Goal: Information Seeking & Learning: Check status

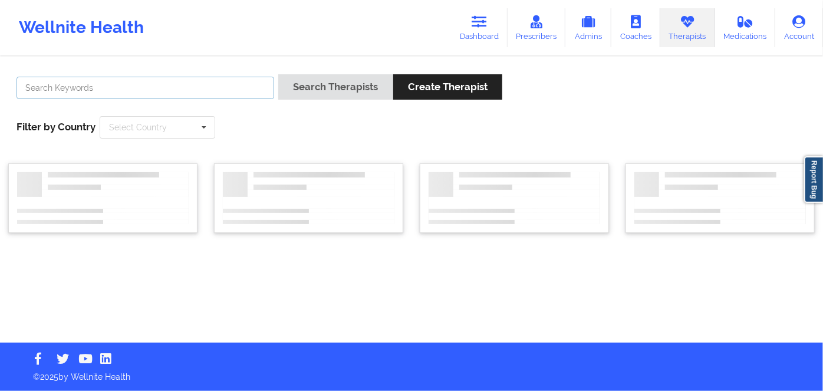
click at [204, 94] on input "text" at bounding box center [146, 88] width 258 height 22
paste input "[PERSON_NAME]"
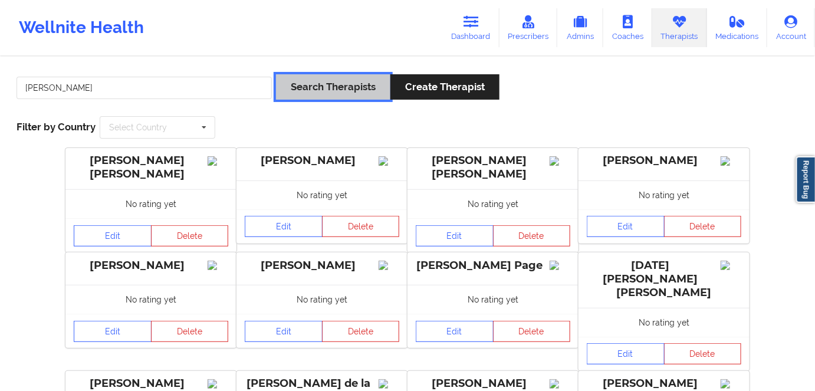
click at [332, 93] on button "Search Therapists" at bounding box center [333, 86] width 114 height 25
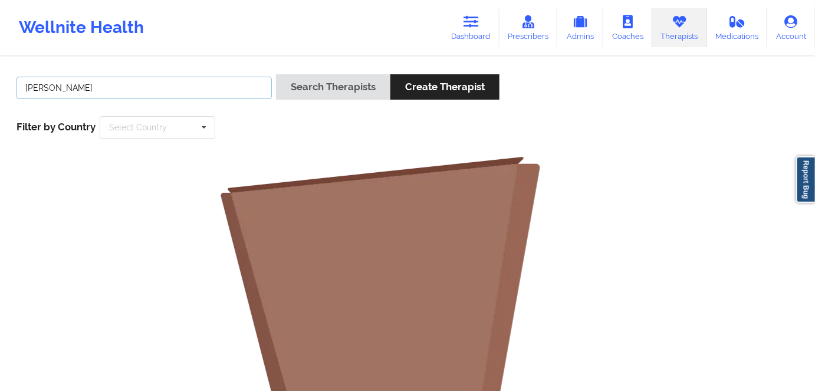
click at [97, 85] on input "OLUWAKEMI MITCHELL" at bounding box center [144, 88] width 255 height 22
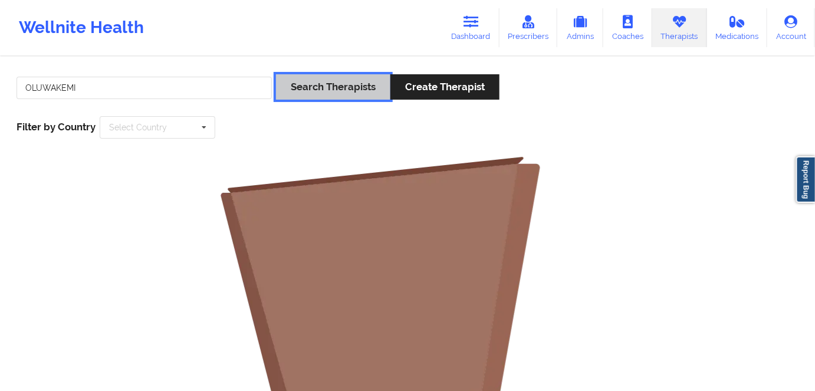
click at [344, 99] on button "Search Therapists" at bounding box center [333, 86] width 114 height 25
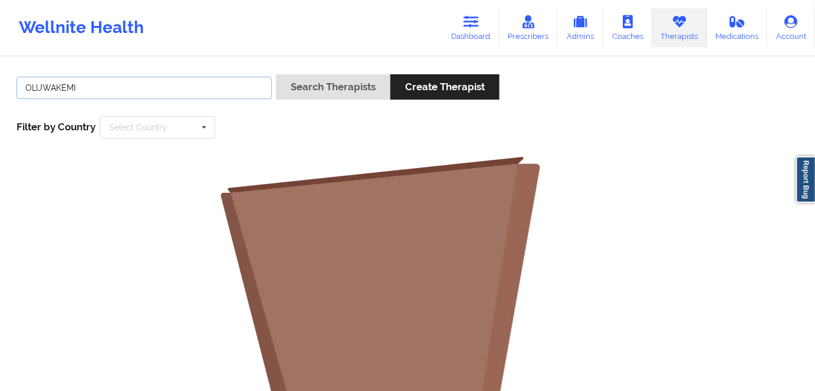
click at [76, 83] on input "OLUWAKEMI" at bounding box center [144, 88] width 255 height 22
click at [64, 90] on input "OLUWAKEMI MITCHELL" at bounding box center [144, 88] width 255 height 22
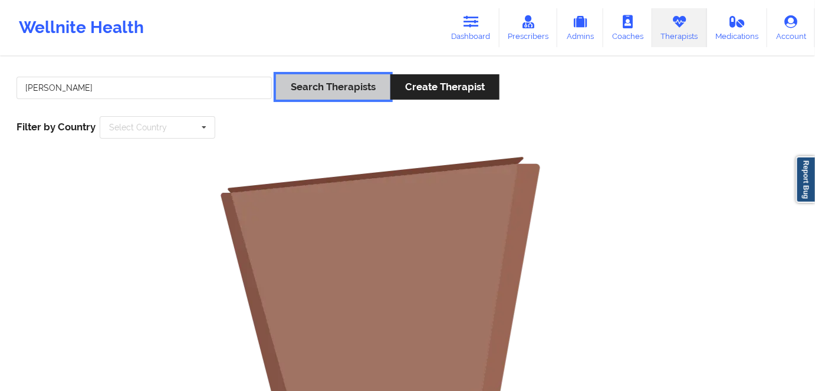
click at [316, 83] on button "Search Therapists" at bounding box center [333, 86] width 114 height 25
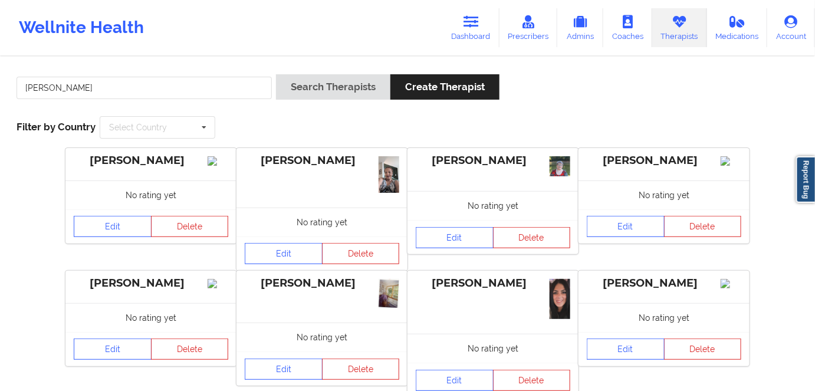
drag, startPoint x: 88, startPoint y: 101, endPoint x: 47, endPoint y: 90, distance: 43.4
click at [0, 81] on div "MITCHELL Search Therapists Create Therapist Filter by Country Select Country Au…" at bounding box center [407, 349] width 815 height 583
drag, startPoint x: 28, startPoint y: 81, endPoint x: 4, endPoint y: 87, distance: 24.9
click at [0, 84] on div "MITCHELL Search Therapists Create Therapist Filter by Country Select Country Au…" at bounding box center [407, 349] width 815 height 583
paste input "OLUWAKEMI"
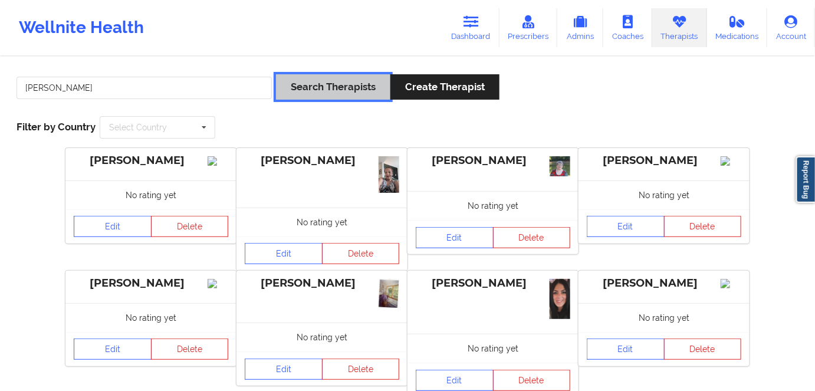
click at [346, 90] on button "Search Therapists" at bounding box center [333, 86] width 114 height 25
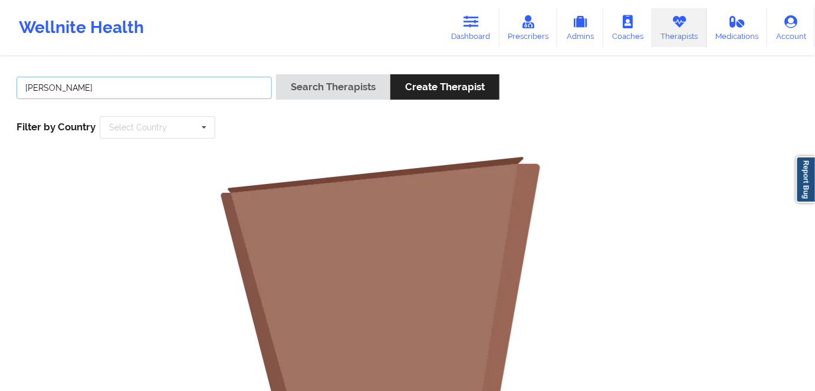
drag, startPoint x: 132, startPoint y: 87, endPoint x: 2, endPoint y: 84, distance: 129.8
click at [2, 84] on div "OLUWAKEMI MITCHELL Search Therapists Create Therapist Filter by Country Select …" at bounding box center [407, 364] width 815 height 613
paste input "(407) 733-4744"
drag, startPoint x: 114, startPoint y: 78, endPoint x: 9, endPoint y: 78, distance: 105.0
click at [0, 78] on div "(407) 733-4744 Search Therapists Create Therapist Filter by Country Select Coun…" at bounding box center [407, 364] width 815 height 613
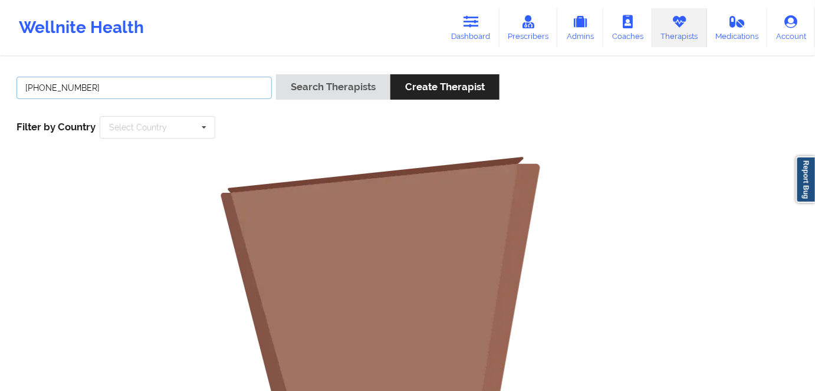
paste input "OLUWAKEMI MITCHELL"
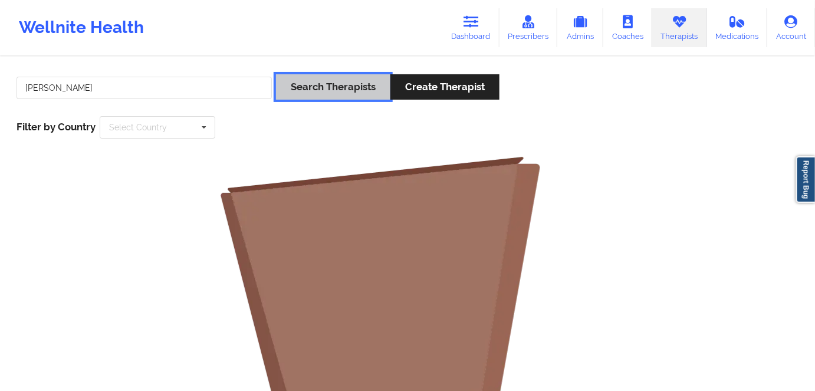
click at [350, 84] on button "Search Therapists" at bounding box center [333, 86] width 114 height 25
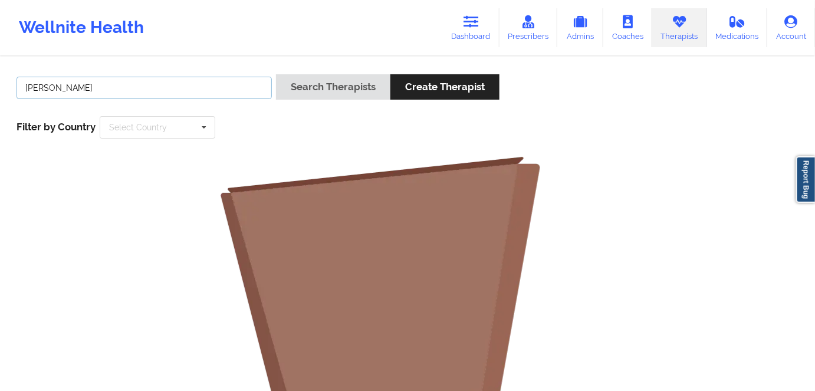
click at [102, 87] on input "OLUWAKEMI MITCHELL" at bounding box center [144, 88] width 255 height 22
click at [276, 74] on button "Search Therapists" at bounding box center [333, 86] width 114 height 25
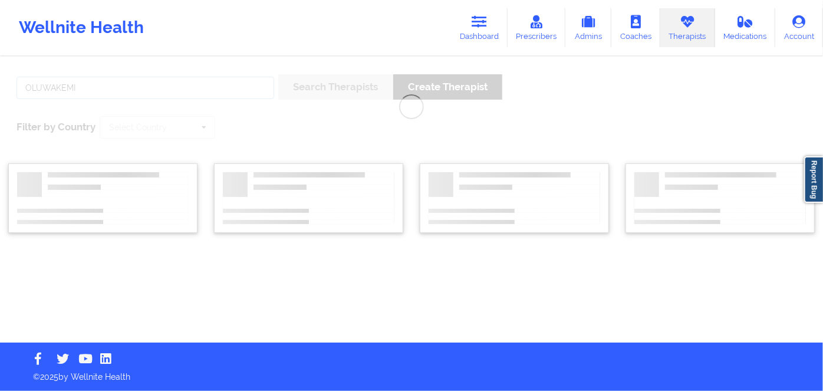
click at [278, 74] on button "Search Therapists" at bounding box center [335, 86] width 114 height 25
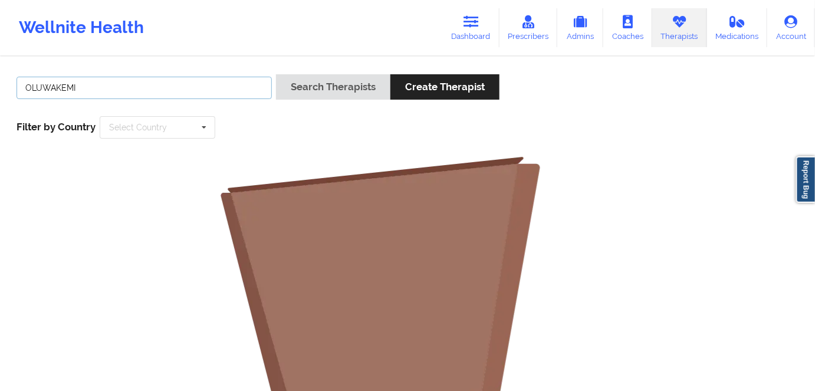
drag, startPoint x: 211, startPoint y: 90, endPoint x: 21, endPoint y: 94, distance: 190.0
click at [19, 94] on input "OLUWAKEMI" at bounding box center [144, 88] width 255 height 22
paste input "JERI DEVALE"
type input "JERI DEVALE"
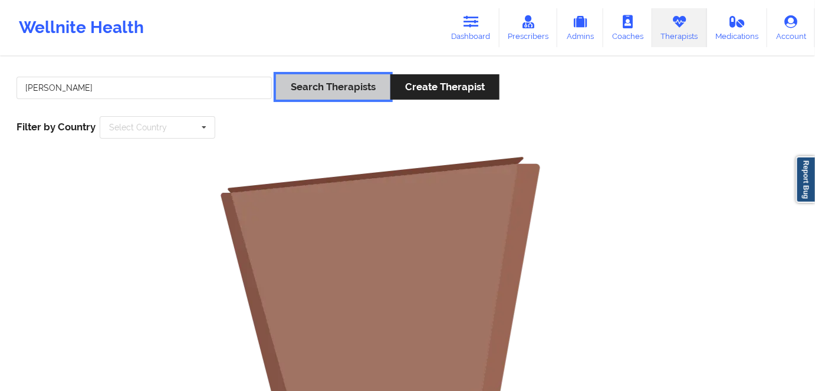
click at [338, 90] on button "Search Therapists" at bounding box center [333, 86] width 114 height 25
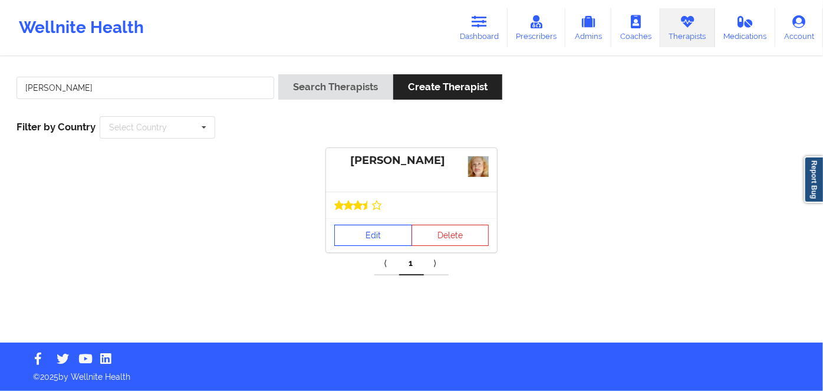
click at [380, 237] on link "Edit" at bounding box center [373, 235] width 78 height 21
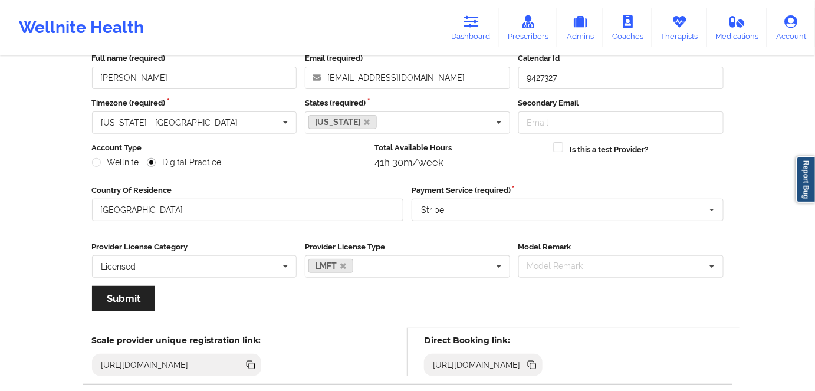
scroll to position [137, 0]
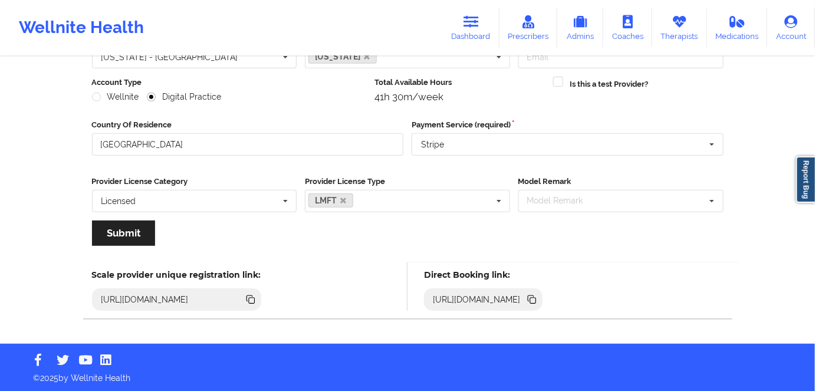
click at [534, 300] on icon at bounding box center [531, 299] width 6 height 6
click at [539, 294] on icon at bounding box center [532, 299] width 13 height 13
click at [539, 296] on icon at bounding box center [532, 299] width 13 height 13
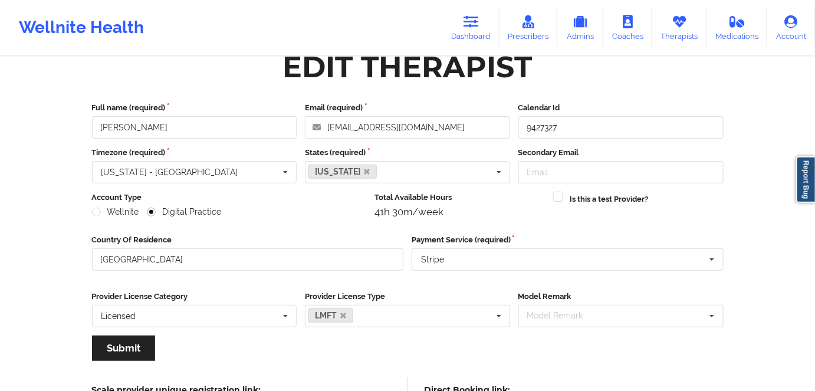
scroll to position [0, 0]
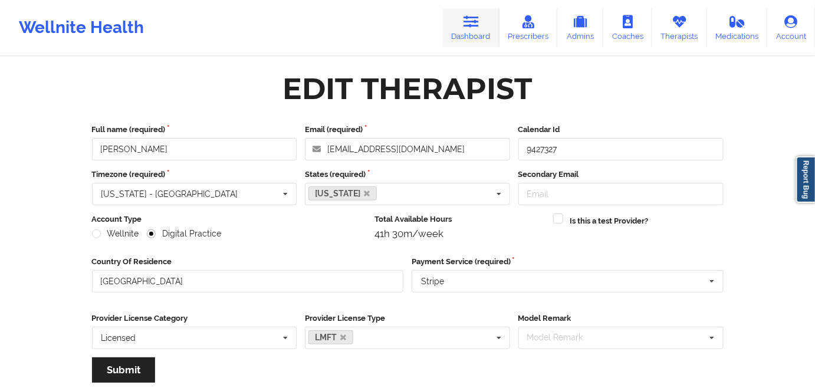
click at [468, 28] on link "Dashboard" at bounding box center [471, 27] width 57 height 39
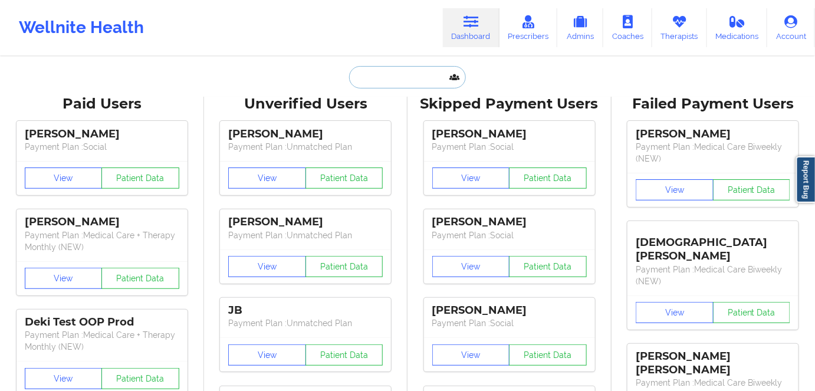
click at [401, 72] on input "text" at bounding box center [407, 77] width 117 height 22
paste input "[PERSON_NAME]"
type input "[PERSON_NAME]"
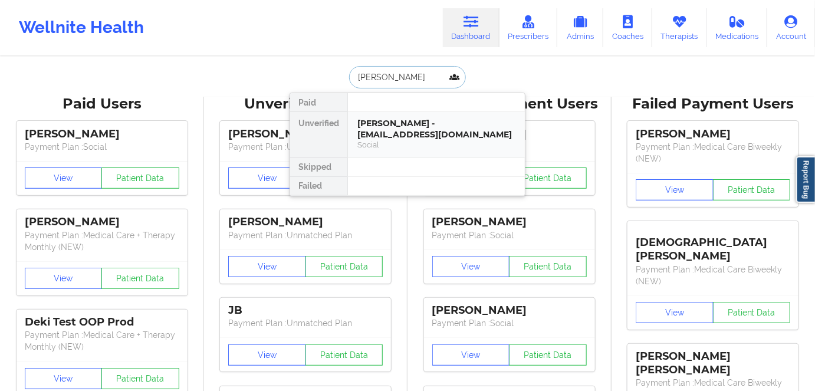
click at [419, 123] on div "[PERSON_NAME] - [EMAIL_ADDRESS][DOMAIN_NAME]" at bounding box center [436, 129] width 158 height 22
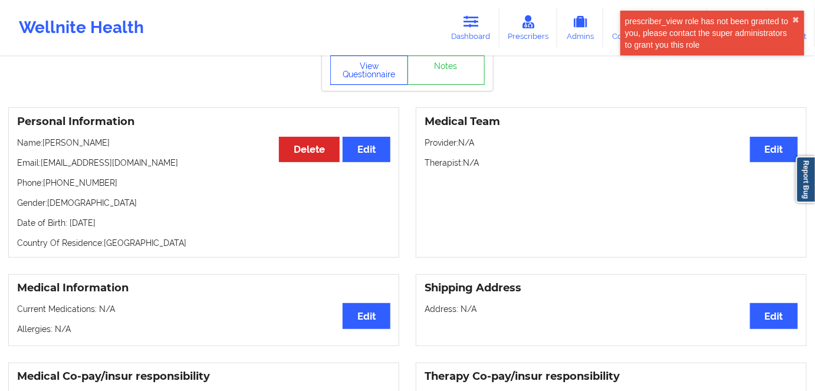
click at [378, 70] on button "View Questionnaire" at bounding box center [369, 69] width 78 height 29
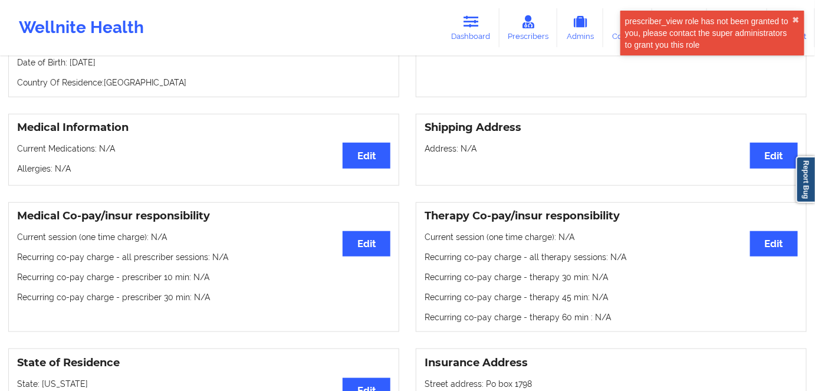
scroll to position [53, 0]
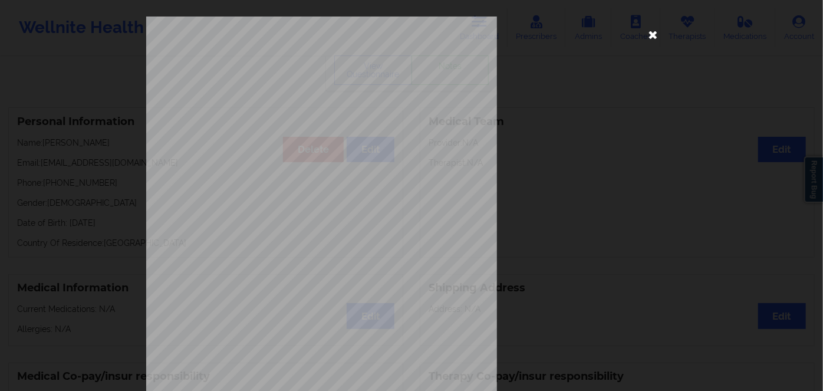
click at [657, 36] on icon at bounding box center [653, 34] width 19 height 19
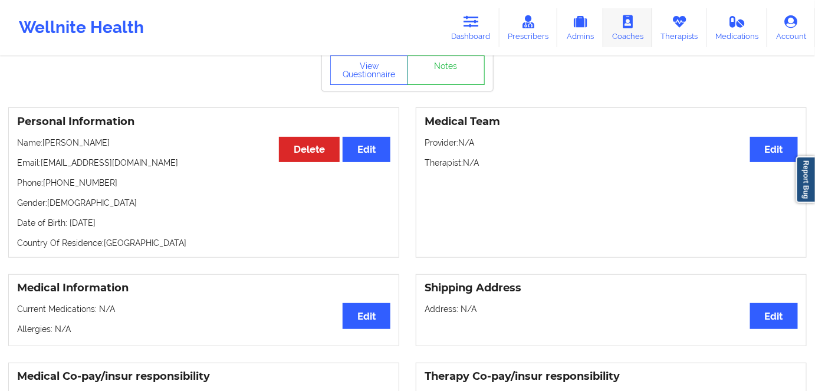
click at [678, 21] on icon at bounding box center [679, 21] width 15 height 13
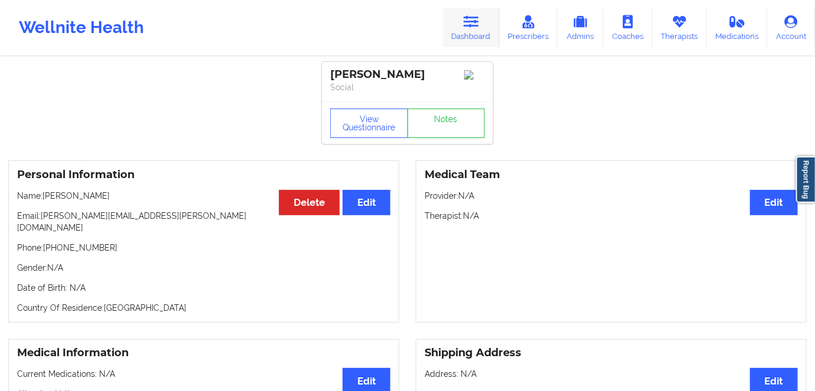
click at [475, 37] on link "Dashboard" at bounding box center [471, 27] width 57 height 39
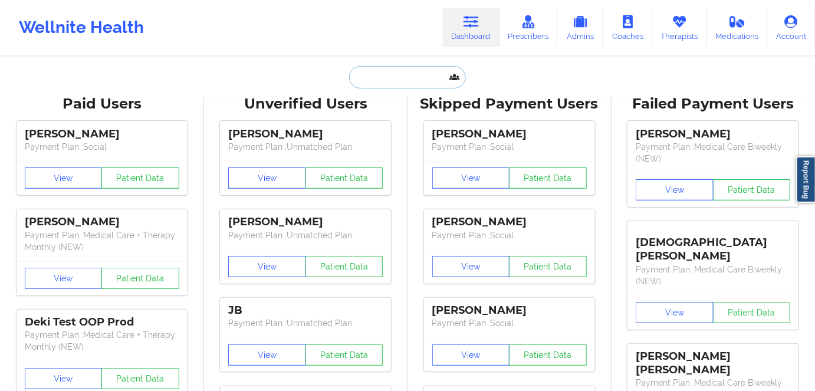
click at [393, 84] on input "text" at bounding box center [407, 77] width 117 height 22
paste input "[PERSON_NAME]"
type input "[PERSON_NAME]"
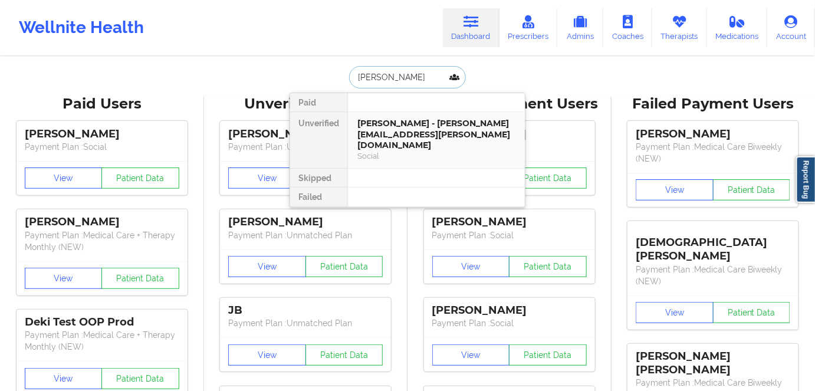
click at [440, 129] on div "[PERSON_NAME] - [PERSON_NAME][EMAIL_ADDRESS][PERSON_NAME][DOMAIN_NAME]" at bounding box center [436, 134] width 158 height 33
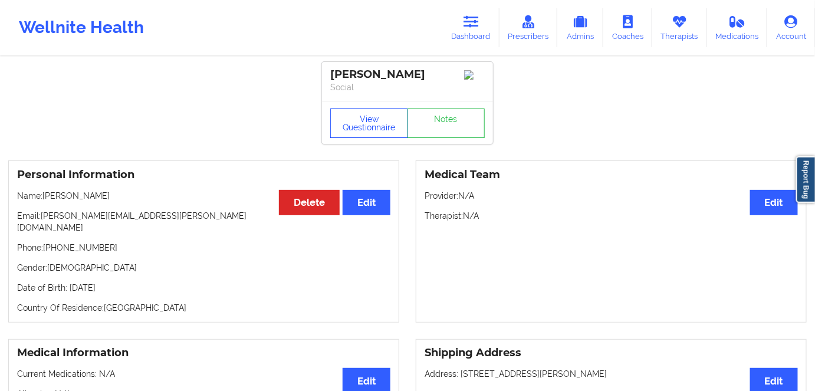
click at [371, 129] on button "View Questionnaire" at bounding box center [369, 123] width 78 height 29
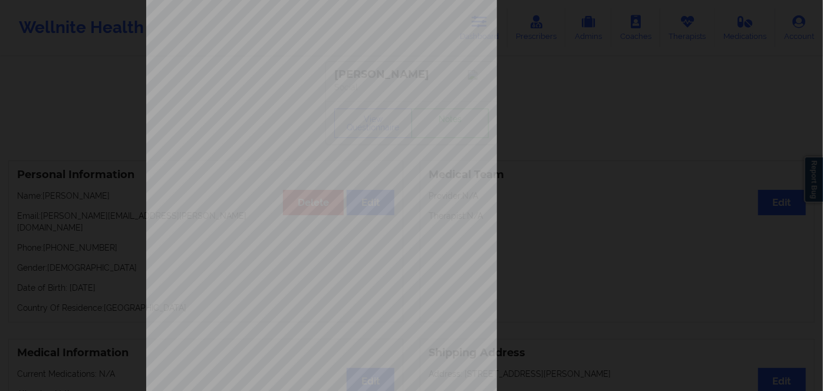
scroll to position [171, 0]
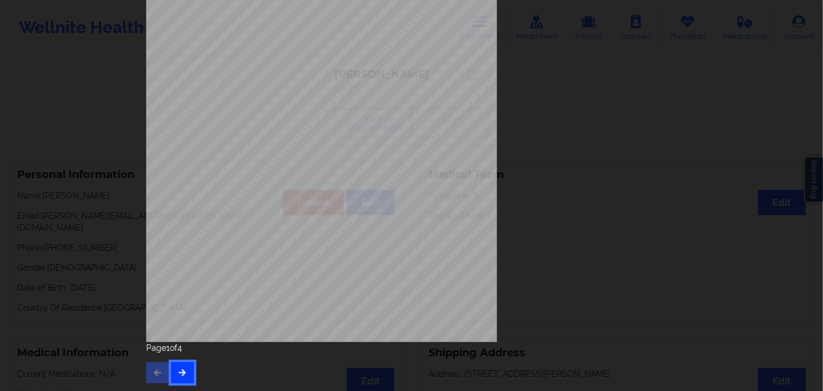
drag, startPoint x: 189, startPoint y: 370, endPoint x: 179, endPoint y: 371, distance: 10.7
click at [188, 370] on button "button" at bounding box center [182, 372] width 23 height 21
click at [173, 379] on button "button" at bounding box center [182, 372] width 23 height 21
click at [291, 214] on span "Fvi36252578xu" at bounding box center [287, 216] width 37 height 5
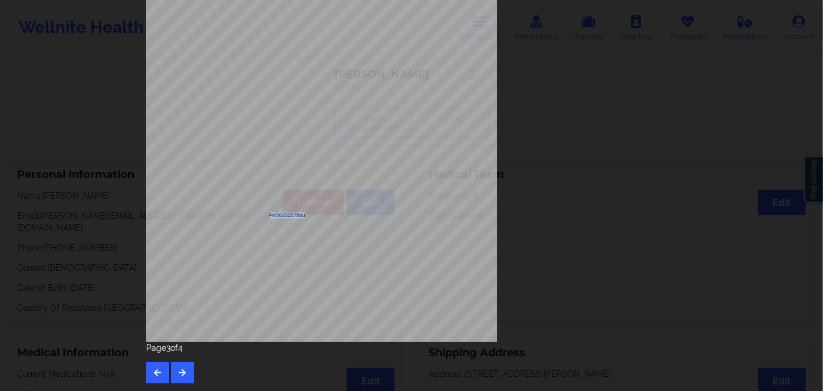
copy span "Fvi36252578xu"
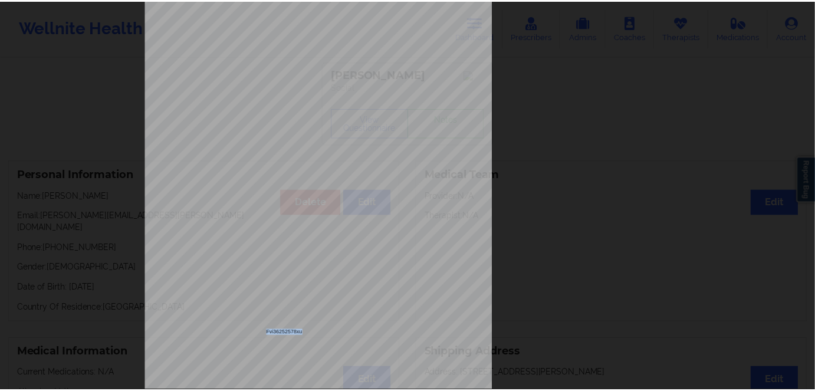
scroll to position [0, 0]
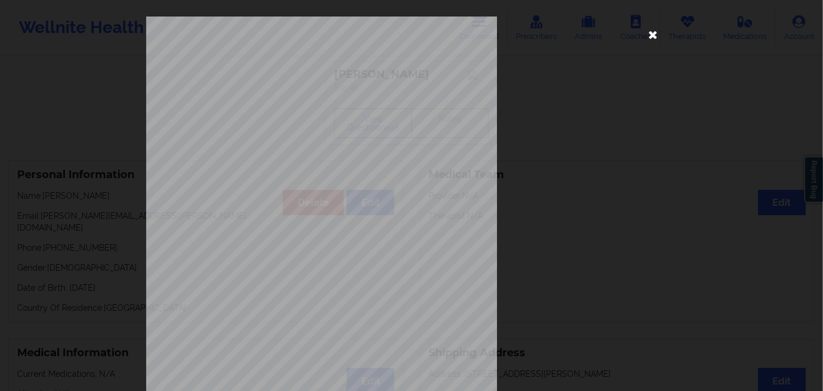
click at [646, 34] on icon at bounding box center [653, 34] width 19 height 19
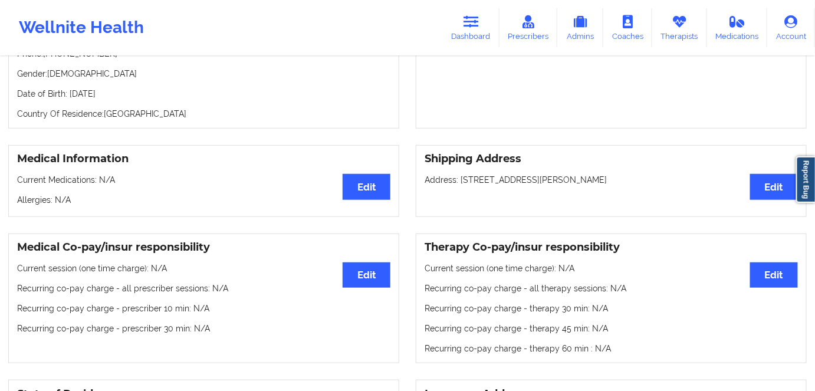
scroll to position [53, 0]
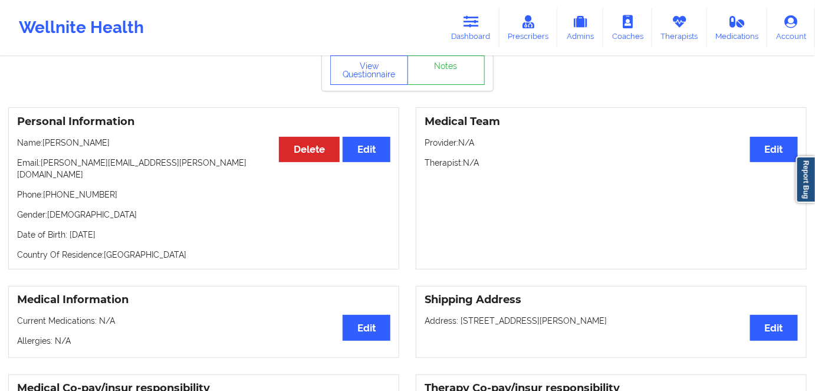
click at [147, 229] on p "Date of Birth: [DEMOGRAPHIC_DATA]" at bounding box center [203, 235] width 373 height 12
copy p "1980"
drag, startPoint x: 121, startPoint y: 146, endPoint x: 44, endPoint y: 146, distance: 76.7
click at [44, 146] on p "Name: [PERSON_NAME]" at bounding box center [203, 143] width 373 height 12
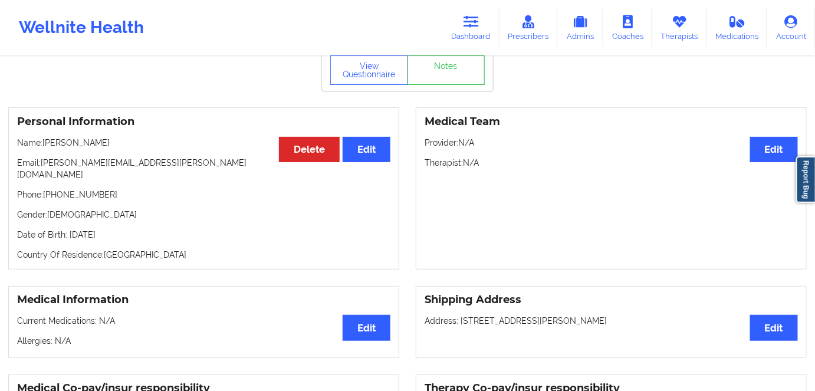
copy p "[PERSON_NAME]"
click at [480, 12] on link "Dashboard" at bounding box center [471, 27] width 57 height 39
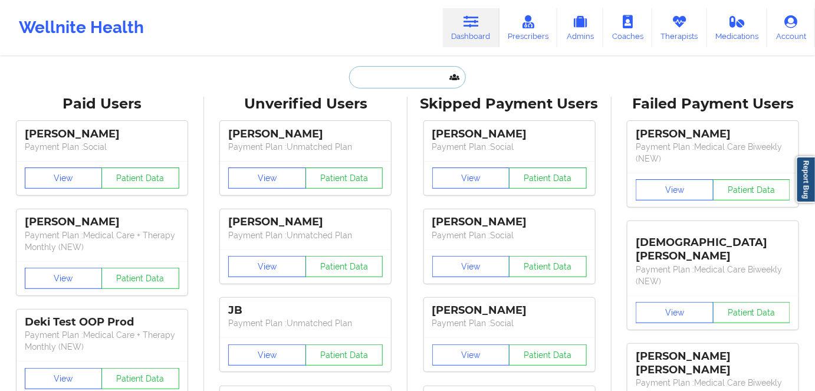
click at [399, 76] on input "text" at bounding box center [407, 77] width 117 height 22
paste input "[PERSON_NAME]"
type input "[PERSON_NAME]"
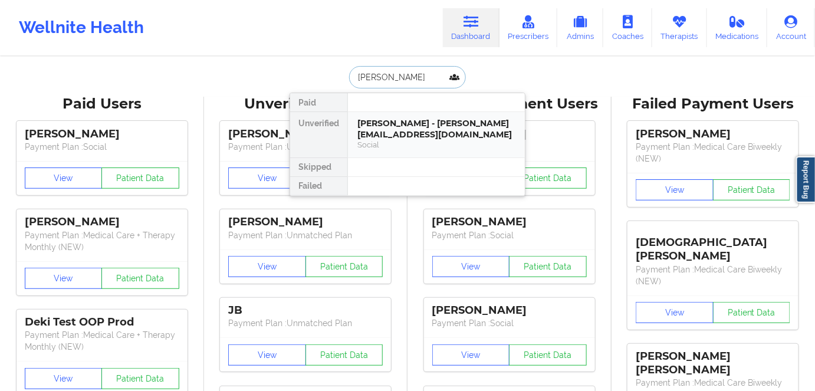
click at [461, 134] on div "[PERSON_NAME] - [PERSON_NAME][EMAIL_ADDRESS][DOMAIN_NAME]" at bounding box center [436, 129] width 158 height 22
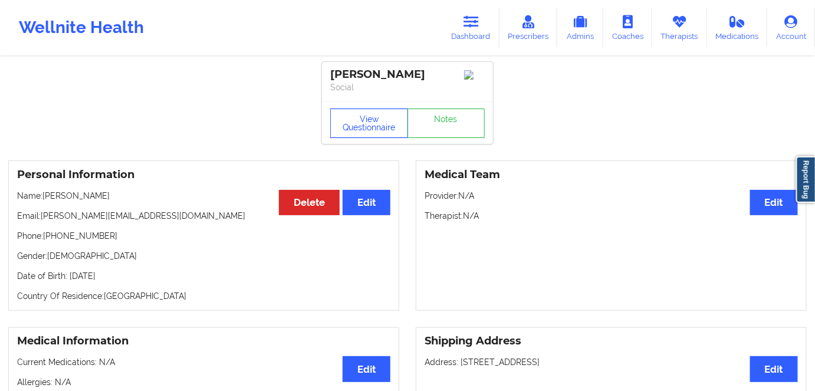
click at [365, 113] on button "View Questionnaire" at bounding box center [369, 123] width 78 height 29
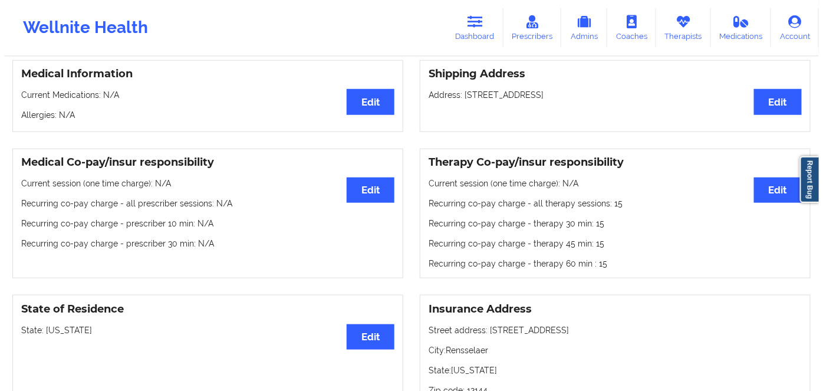
scroll to position [268, 0]
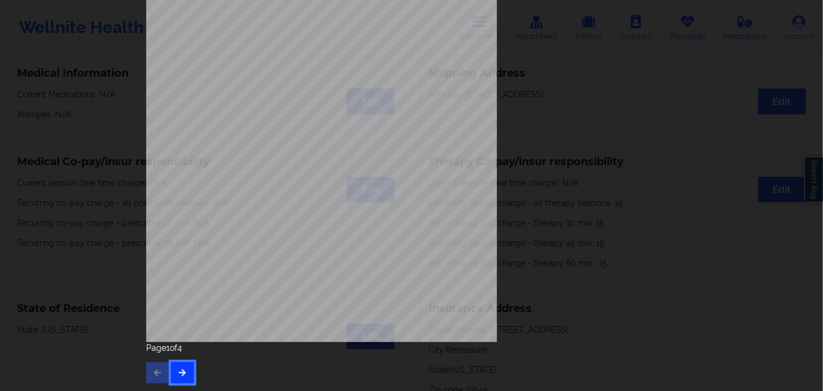
click at [183, 372] on icon "button" at bounding box center [183, 372] width 10 height 7
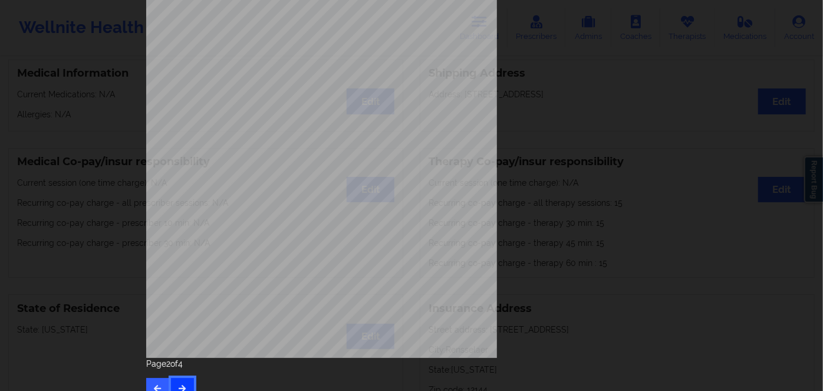
scroll to position [171, 0]
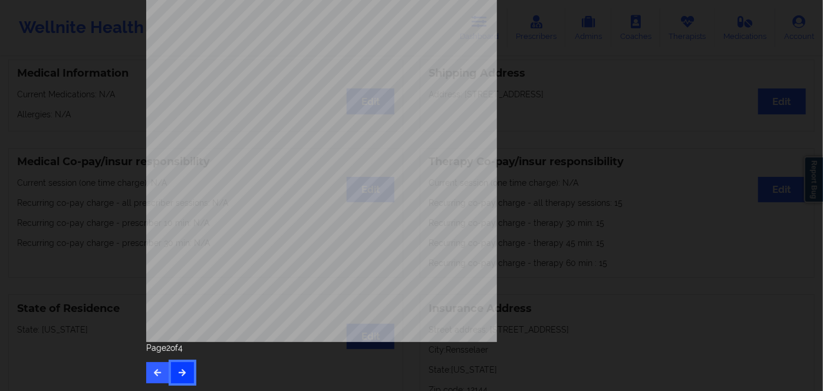
click at [182, 380] on button "button" at bounding box center [182, 372] width 23 height 21
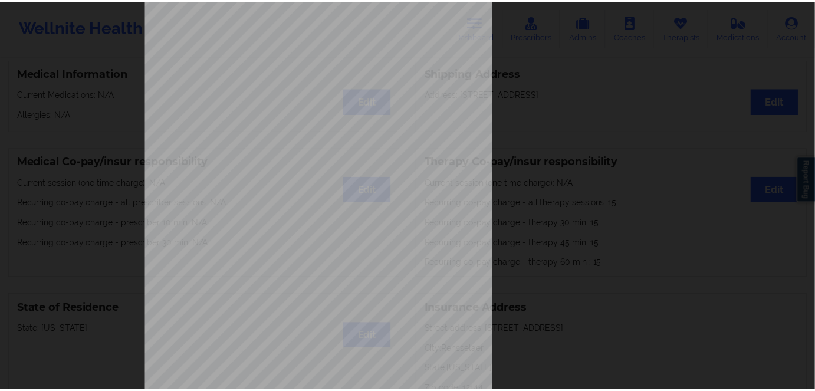
scroll to position [0, 0]
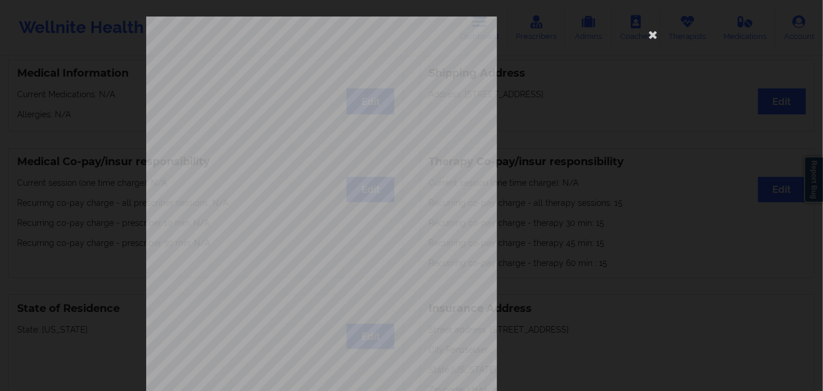
click at [283, 92] on span "NIW978W18733" at bounding box center [288, 90] width 39 height 5
click at [278, 90] on span "NIW978W18733" at bounding box center [288, 90] width 39 height 5
copy span "NIW978W18733"
click at [648, 32] on icon at bounding box center [653, 34] width 19 height 19
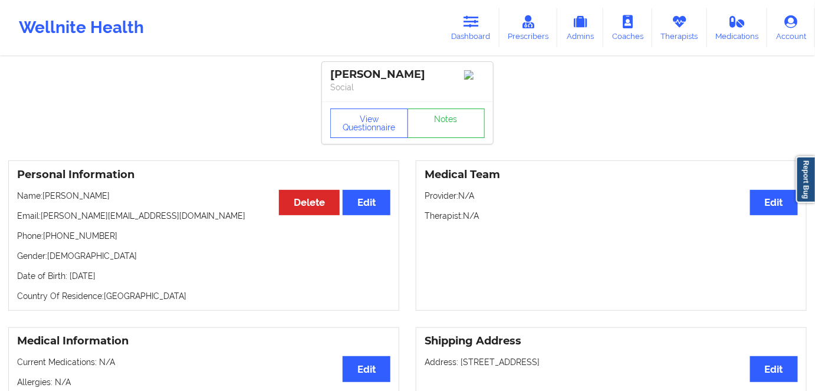
click at [152, 275] on p "Date of Birth: [DEMOGRAPHIC_DATA]" at bounding box center [203, 276] width 373 height 12
copy p "1991"
drag, startPoint x: 129, startPoint y: 198, endPoint x: 45, endPoint y: 199, distance: 83.2
click at [45, 199] on p "Name: [PERSON_NAME]" at bounding box center [203, 196] width 373 height 12
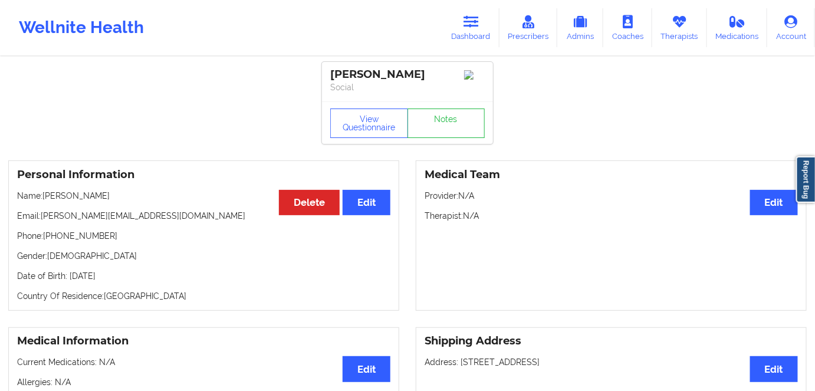
copy p "[PERSON_NAME]"
drag, startPoint x: 446, startPoint y: 54, endPoint x: 465, endPoint y: 37, distance: 25.9
click at [451, 51] on div "Wellnite Health Dashboard Prescribers Admins Coaches Therapists Medications Acc…" at bounding box center [407, 27] width 815 height 55
click at [467, 35] on link "Dashboard" at bounding box center [471, 27] width 57 height 39
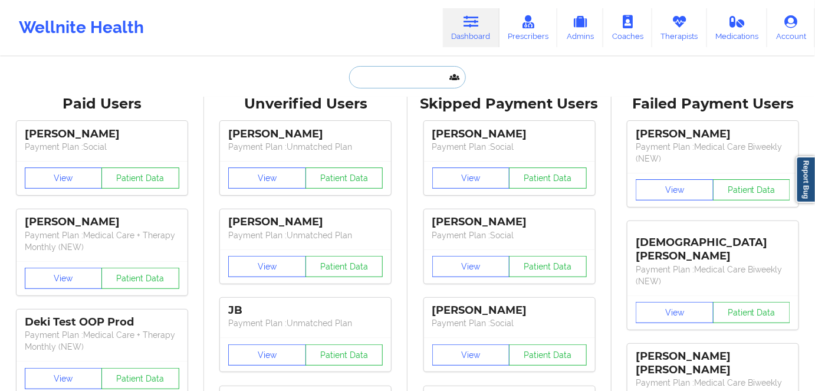
click at [399, 73] on input "text" at bounding box center [407, 77] width 117 height 22
paste input "[PERSON_NAME]"
type input "[PERSON_NAME]"
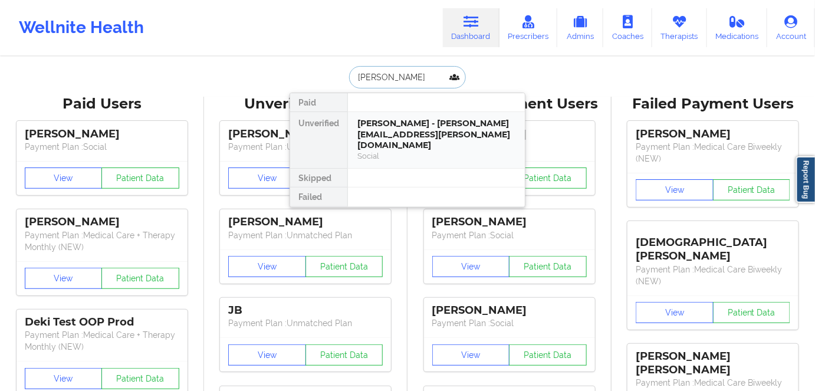
click at [465, 127] on div "[PERSON_NAME] - [PERSON_NAME][EMAIL_ADDRESS][PERSON_NAME][DOMAIN_NAME]" at bounding box center [436, 134] width 158 height 33
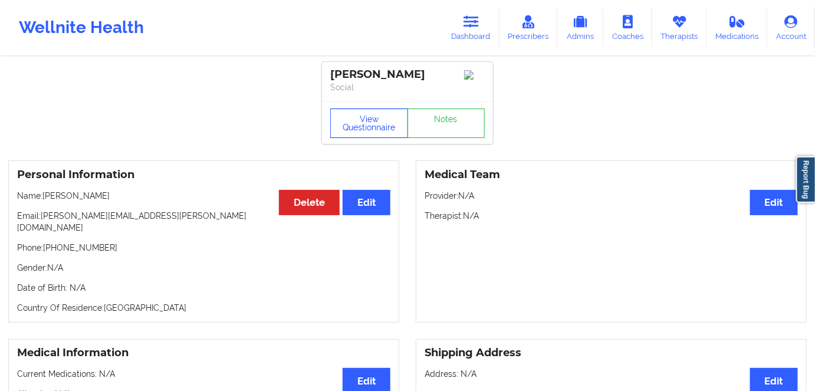
drag, startPoint x: 352, startPoint y: 124, endPoint x: 350, endPoint y: 119, distance: 6.2
click at [352, 124] on button "View Questionnaire" at bounding box center [369, 123] width 78 height 29
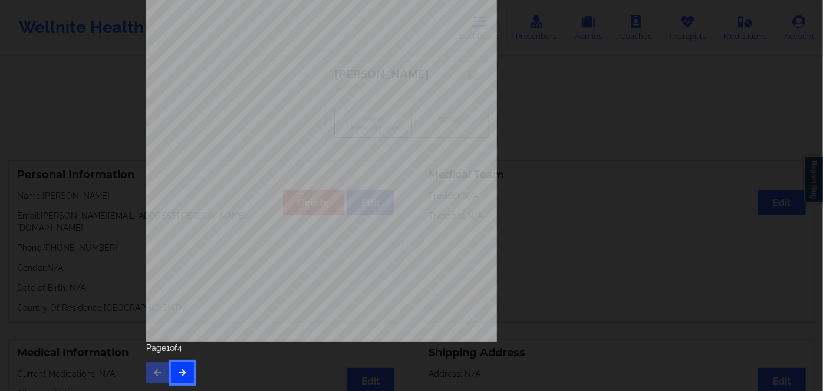
click at [182, 377] on button "button" at bounding box center [182, 372] width 23 height 21
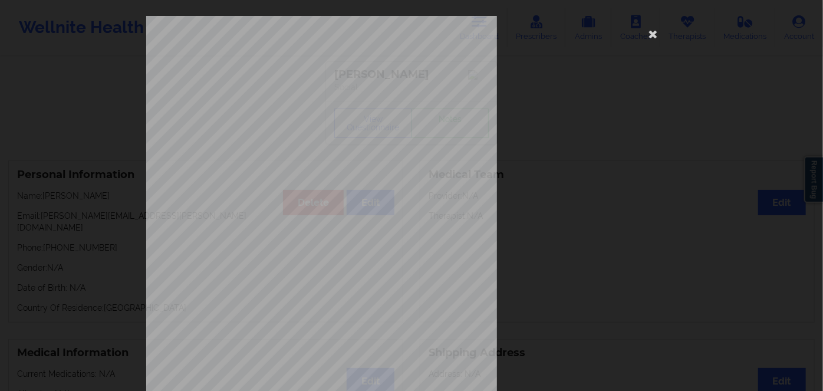
scroll to position [171, 0]
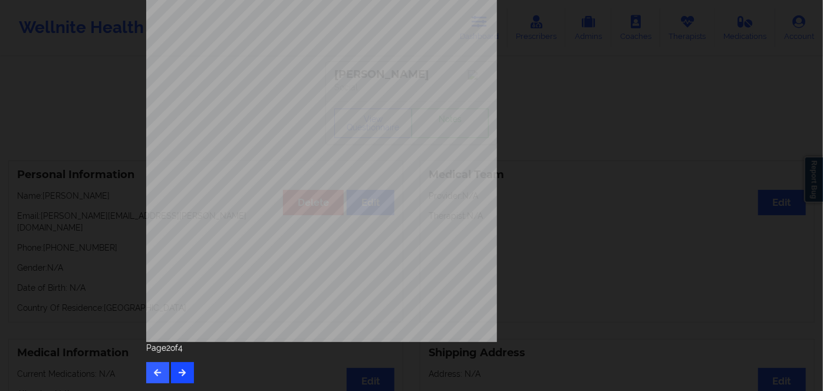
drag, startPoint x: 183, startPoint y: 378, endPoint x: 182, endPoint y: 372, distance: 6.5
click at [183, 382] on div "Feeling nervous, anxious, or on edge Not being able to stop or control worrying…" at bounding box center [411, 114] width 547 height 554
click at [184, 372] on icon "button" at bounding box center [183, 372] width 10 height 7
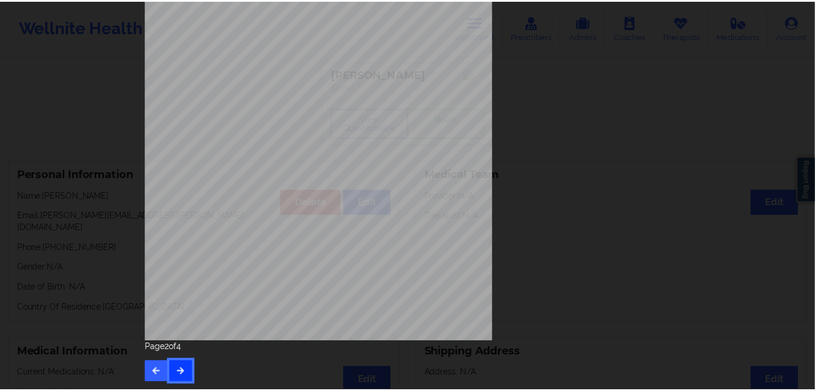
scroll to position [0, 0]
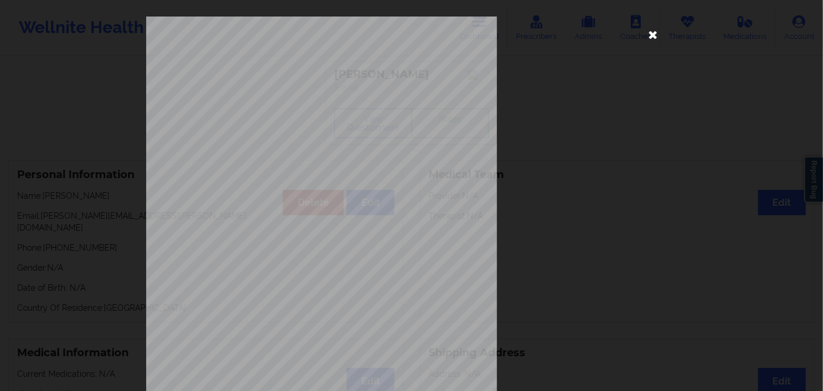
click at [656, 34] on icon at bounding box center [653, 34] width 19 height 19
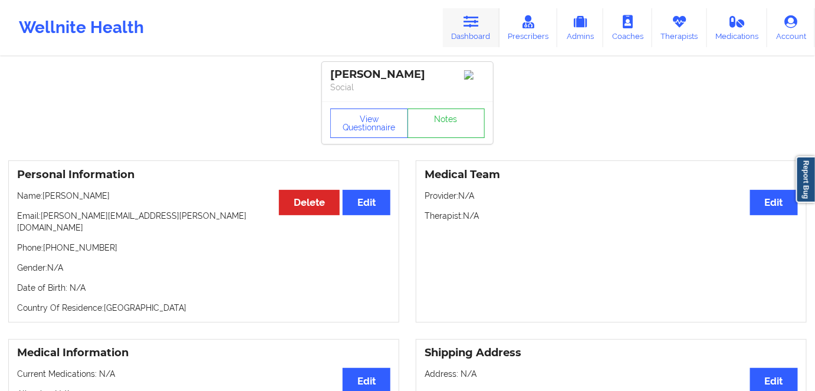
click at [456, 28] on link "Dashboard" at bounding box center [471, 27] width 57 height 39
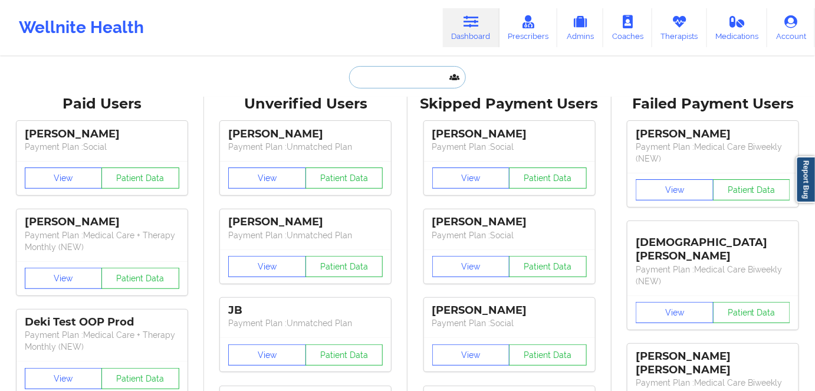
click at [392, 80] on input "text" at bounding box center [407, 77] width 117 height 22
paste input "[PERSON_NAME]"
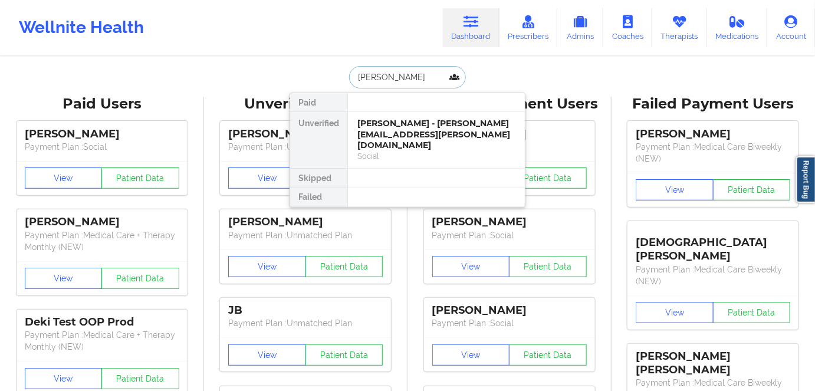
type input "[PERSON_NAME]"
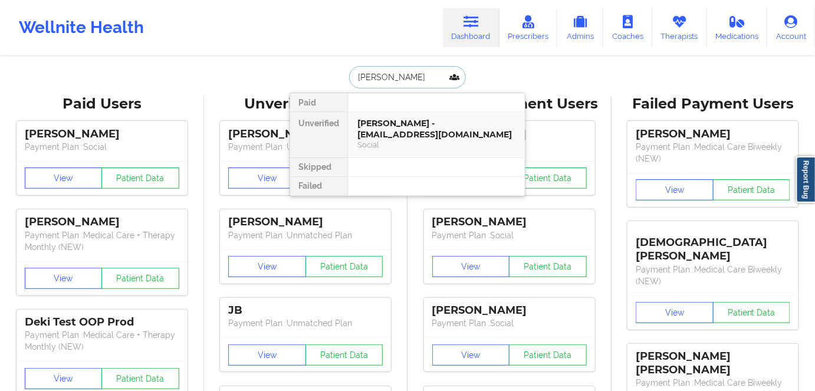
click at [432, 127] on div "[PERSON_NAME] - [EMAIL_ADDRESS][DOMAIN_NAME]" at bounding box center [436, 129] width 158 height 22
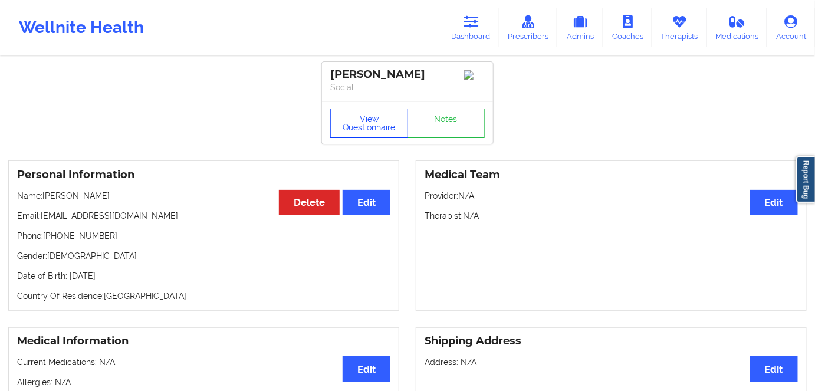
click at [376, 121] on button "View Questionnaire" at bounding box center [369, 123] width 78 height 29
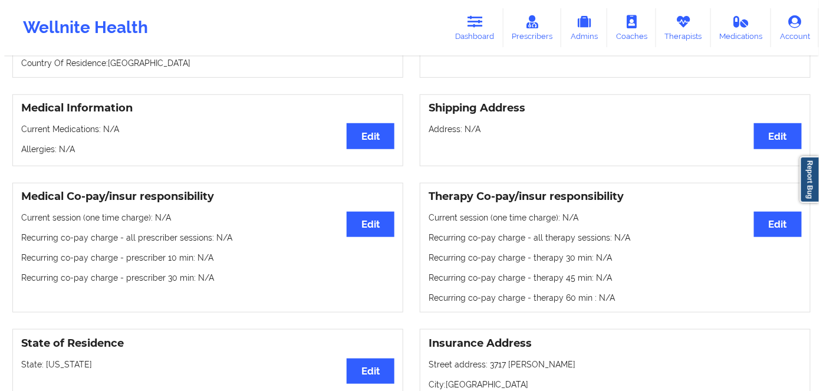
scroll to position [214, 0]
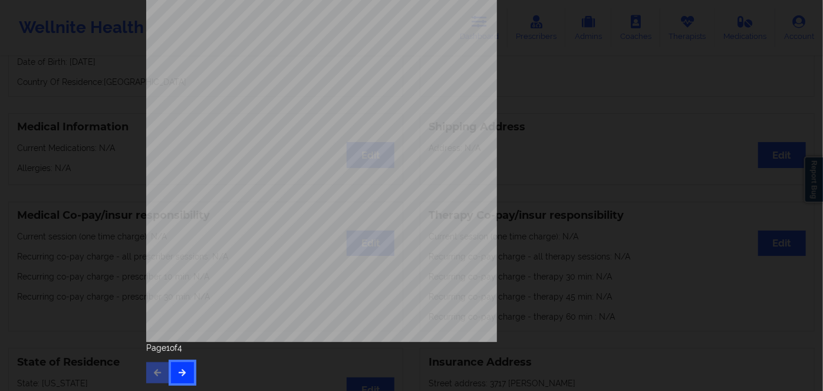
drag, startPoint x: 170, startPoint y: 380, endPoint x: 178, endPoint y: 373, distance: 10.9
click at [176, 376] on button "button" at bounding box center [182, 372] width 23 height 21
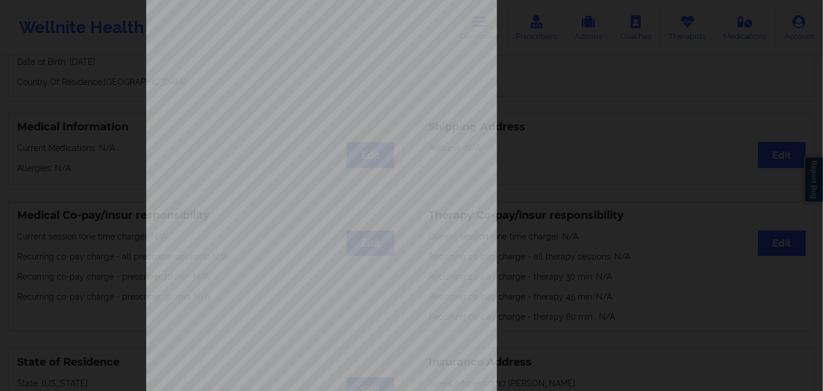
scroll to position [171, 0]
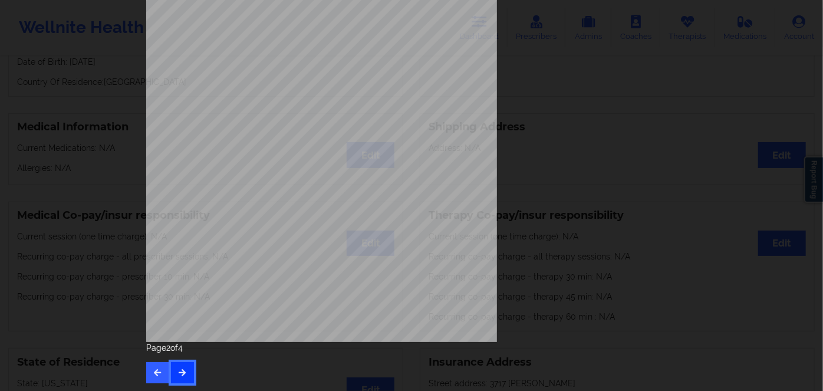
click at [183, 366] on button "button" at bounding box center [182, 372] width 23 height 21
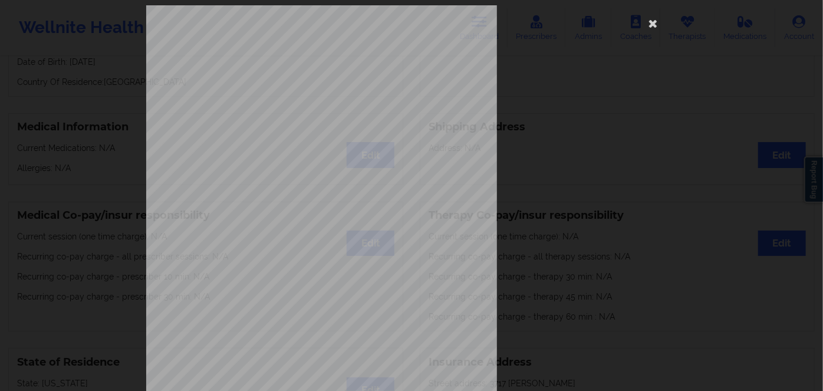
scroll to position [0, 0]
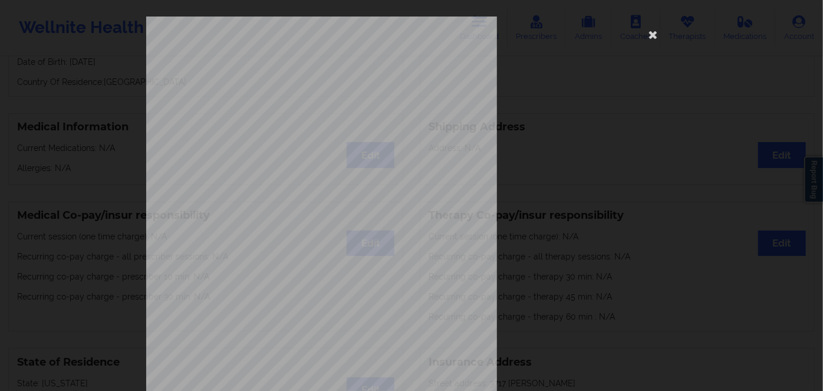
click at [289, 90] on span "r61229588" at bounding box center [281, 90] width 25 height 5
copy span "r61229588"
click at [641, 32] on div "commercial Insurance Member ID for patient r61229588 Insurance company name det…" at bounding box center [411, 265] width 531 height 497
click at [649, 32] on icon at bounding box center [653, 34] width 19 height 19
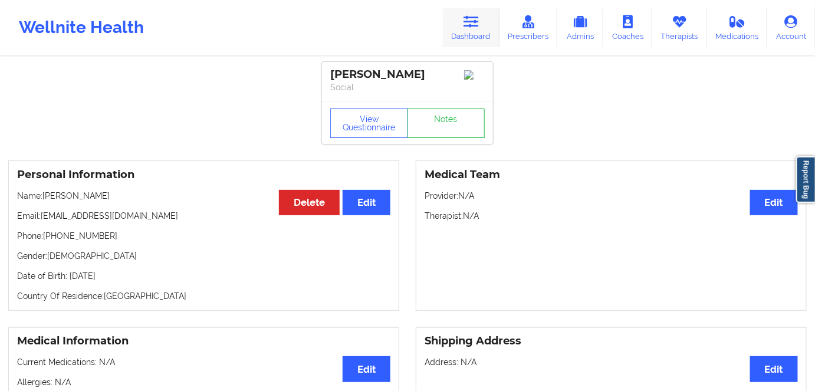
click at [472, 22] on icon at bounding box center [471, 21] width 15 height 13
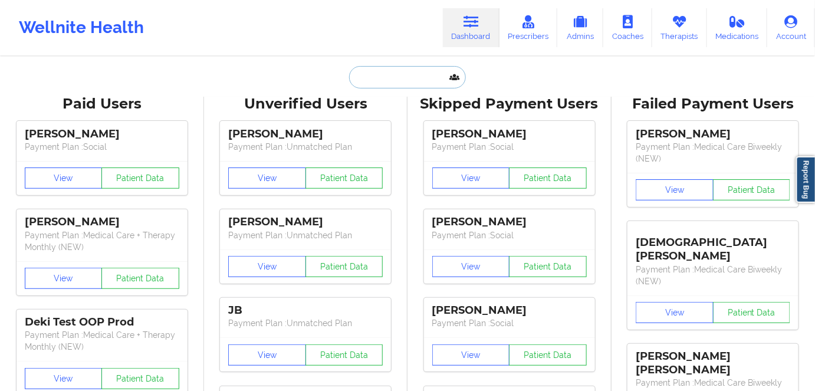
click at [412, 80] on input "text" at bounding box center [407, 77] width 117 height 22
paste input "[PERSON_NAME]"
type input "[PERSON_NAME]"
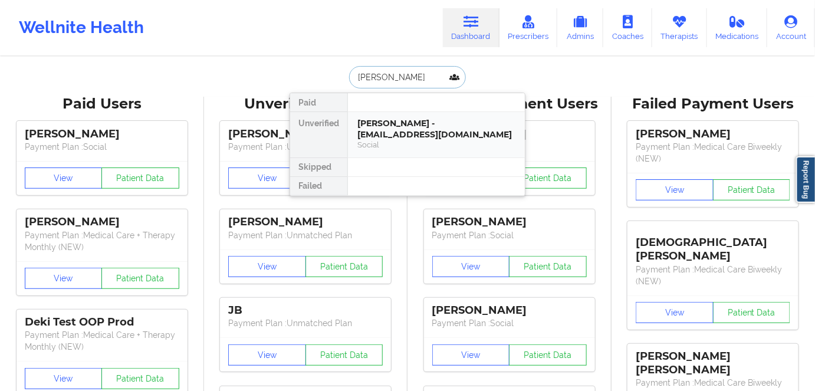
click at [408, 130] on div "[PERSON_NAME] - [EMAIL_ADDRESS][DOMAIN_NAME]" at bounding box center [436, 129] width 158 height 22
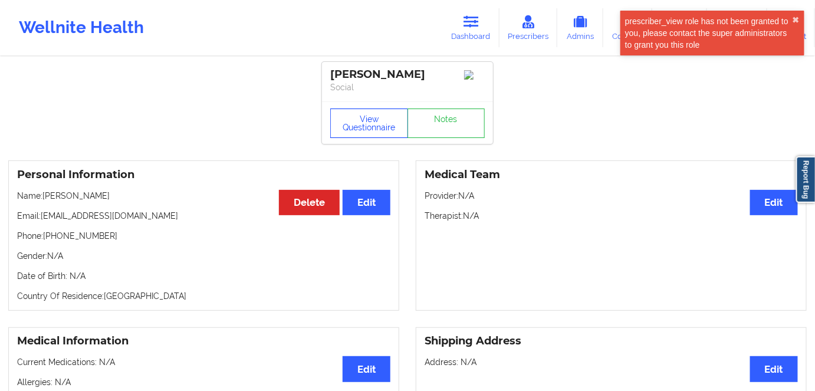
click at [362, 123] on button "View Questionnaire" at bounding box center [369, 123] width 78 height 29
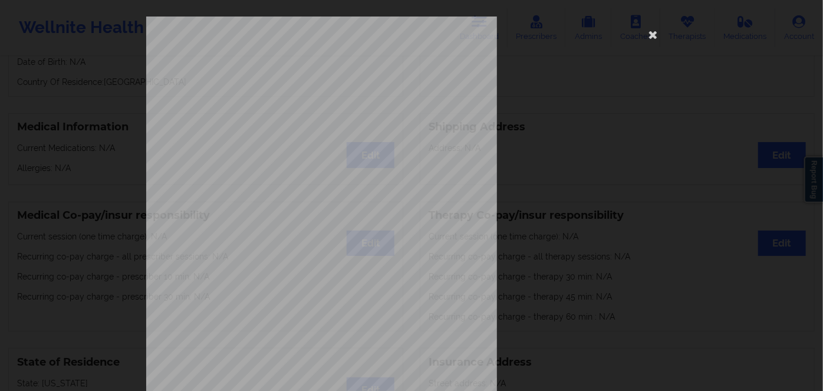
scroll to position [171, 0]
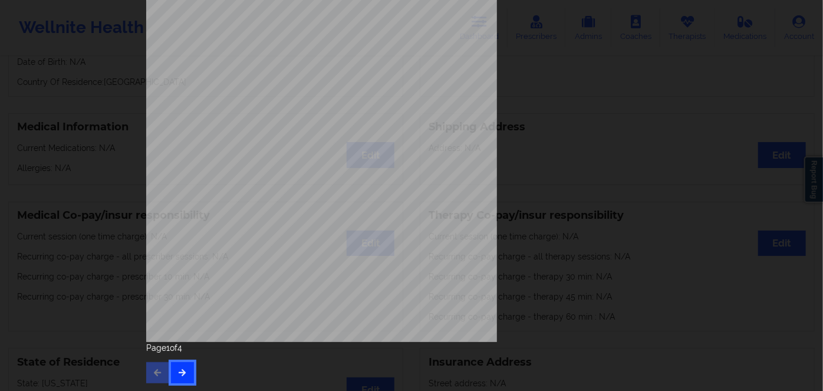
click at [179, 367] on button "button" at bounding box center [182, 372] width 23 height 21
click at [180, 370] on icon "button" at bounding box center [183, 372] width 10 height 7
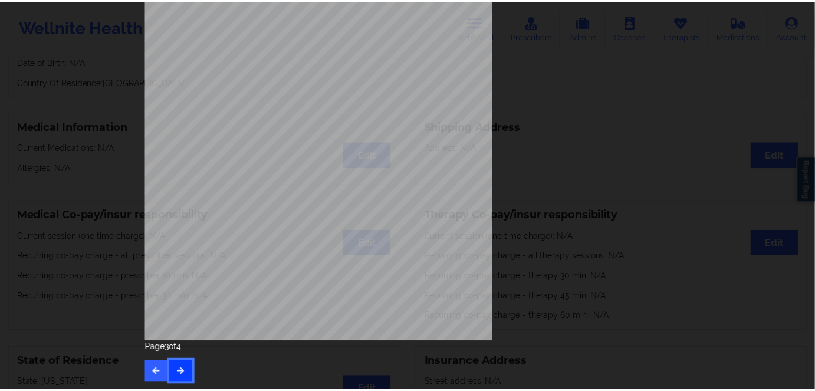
scroll to position [0, 0]
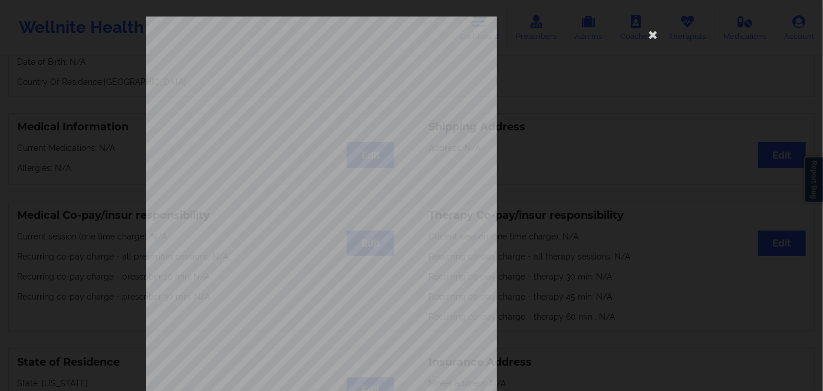
click at [286, 91] on span "JLJ737338030" at bounding box center [286, 90] width 35 height 5
copy span "JLJ737338030"
click at [648, 32] on icon at bounding box center [653, 34] width 19 height 19
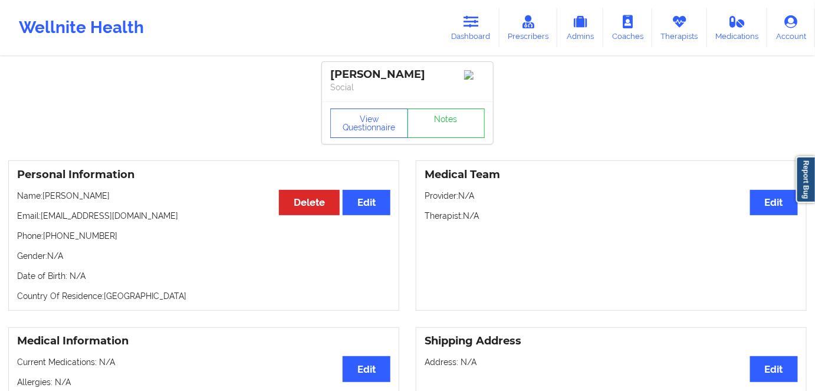
scroll to position [53, 0]
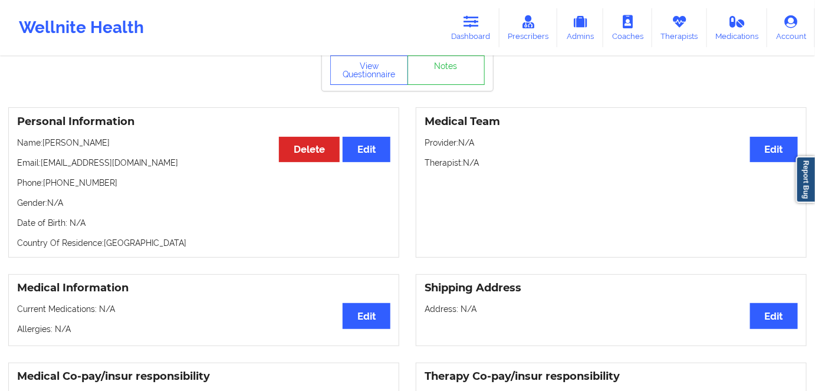
drag, startPoint x: 123, startPoint y: 143, endPoint x: 47, endPoint y: 145, distance: 76.7
click at [47, 145] on p "Name: [PERSON_NAME]" at bounding box center [203, 143] width 373 height 12
copy p "[PERSON_NAME]"
click at [339, 65] on button "View Questionnaire" at bounding box center [369, 69] width 78 height 29
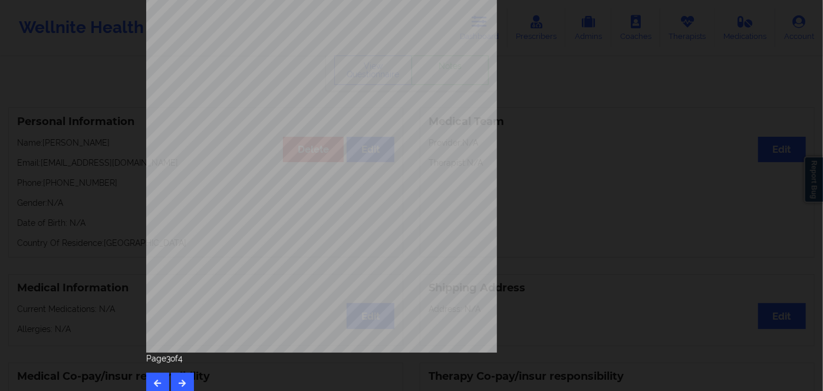
scroll to position [171, 0]
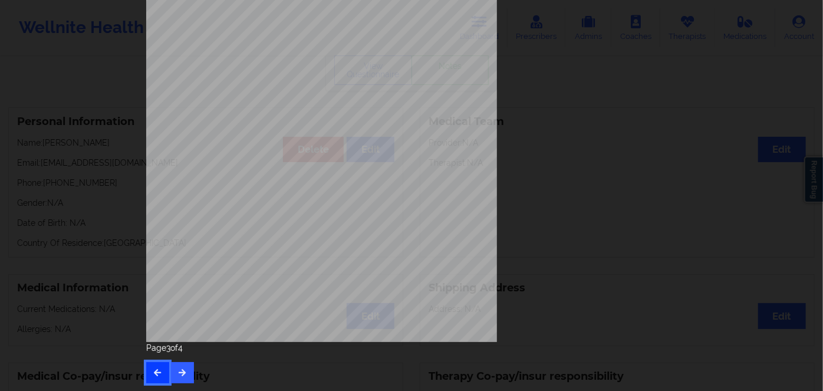
click at [147, 362] on button "button" at bounding box center [157, 372] width 23 height 21
click at [157, 373] on icon "button" at bounding box center [158, 372] width 10 height 7
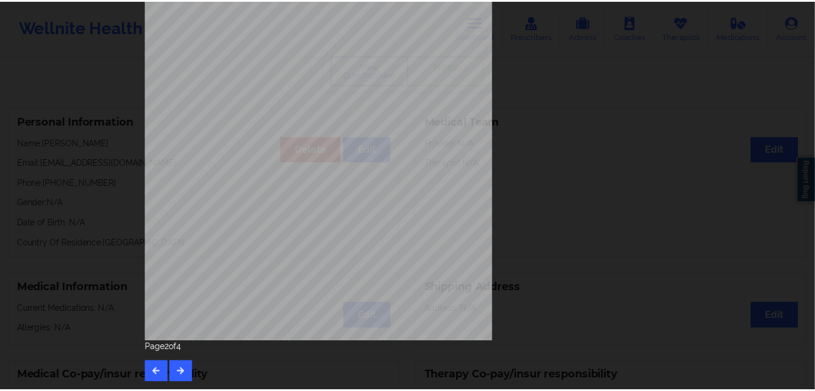
scroll to position [0, 0]
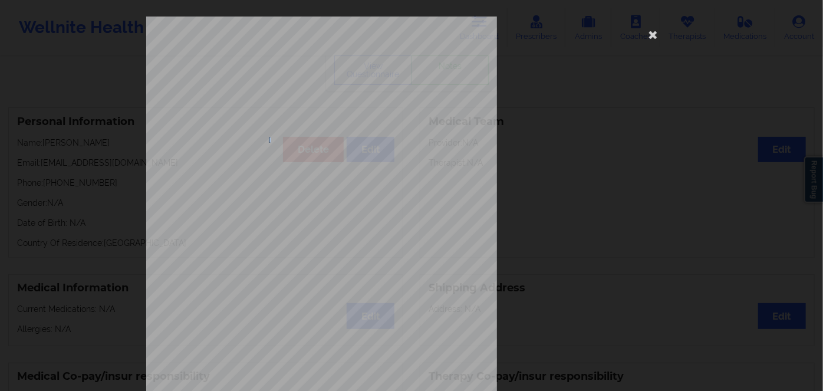
drag, startPoint x: 268, startPoint y: 139, endPoint x: 274, endPoint y: 137, distance: 6.0
click at [272, 138] on span "[DATE]" at bounding box center [277, 139] width 17 height 5
click at [274, 137] on span "[DATE]" at bounding box center [277, 139] width 17 height 5
click at [271, 140] on span "[DATE]" at bounding box center [277, 139] width 17 height 5
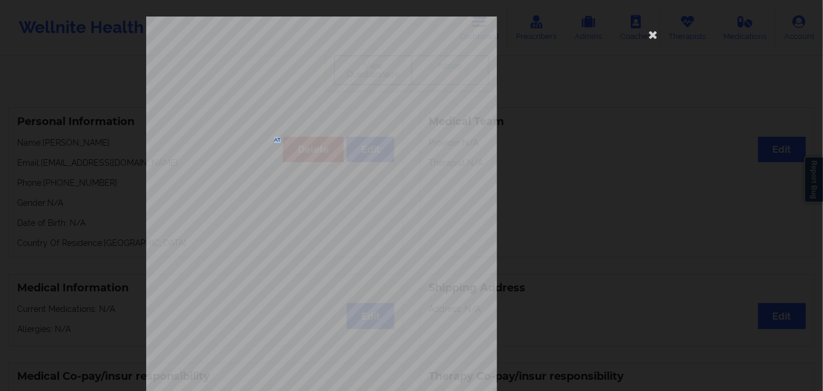
click at [271, 140] on span "[DATE]" at bounding box center [277, 139] width 17 height 5
click at [649, 31] on icon at bounding box center [653, 34] width 19 height 19
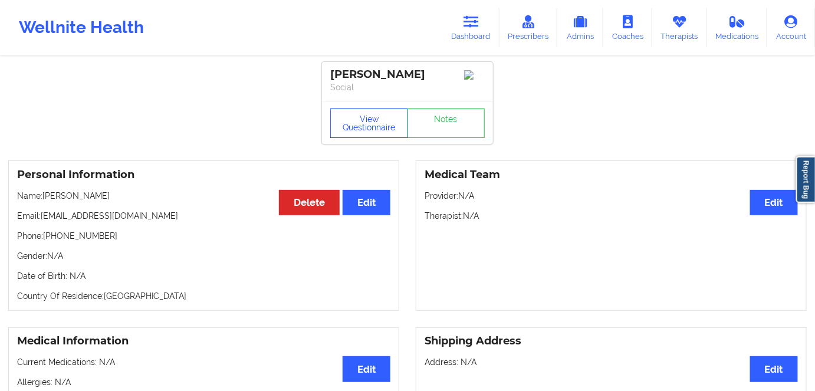
click at [359, 116] on button "View Questionnaire" at bounding box center [369, 123] width 78 height 29
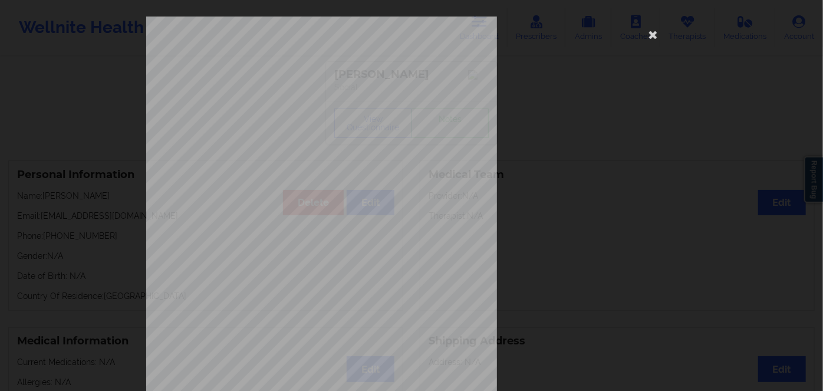
scroll to position [171, 0]
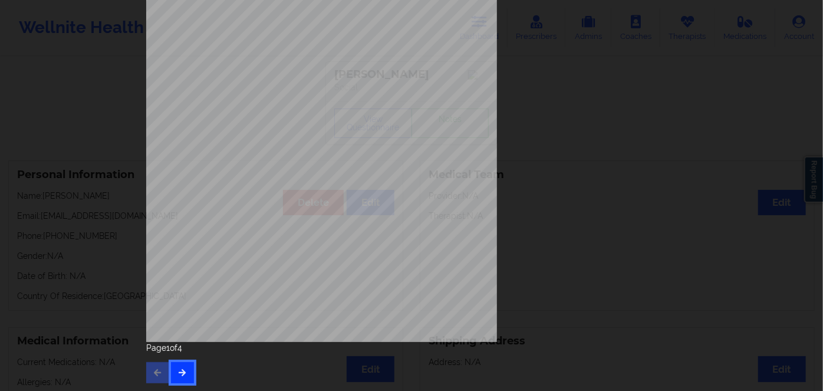
click at [178, 366] on button "button" at bounding box center [182, 372] width 23 height 21
click at [185, 375] on button "button" at bounding box center [182, 372] width 23 height 21
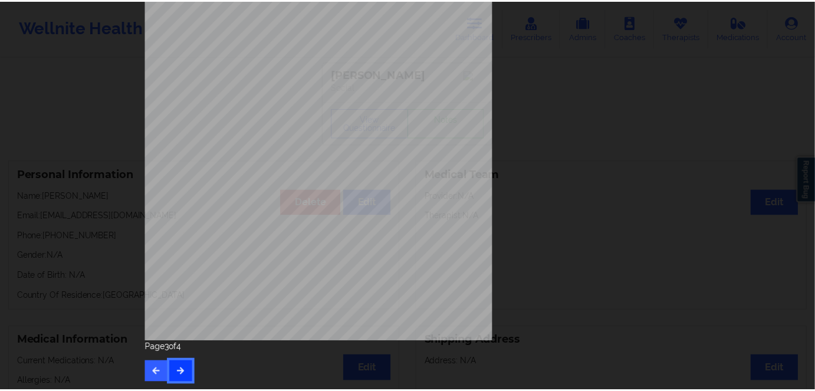
scroll to position [0, 0]
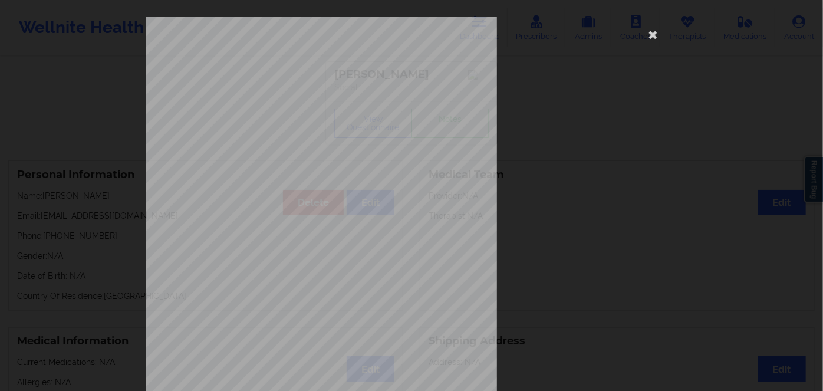
click at [279, 90] on span "JLJ737338030" at bounding box center [286, 90] width 35 height 5
copy span "JLJ737338030"
click at [654, 27] on icon at bounding box center [653, 34] width 19 height 19
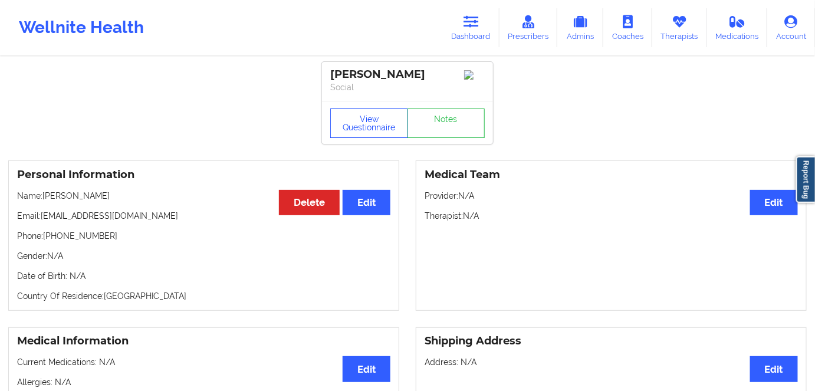
click at [346, 134] on button "View Questionnaire" at bounding box center [369, 123] width 78 height 29
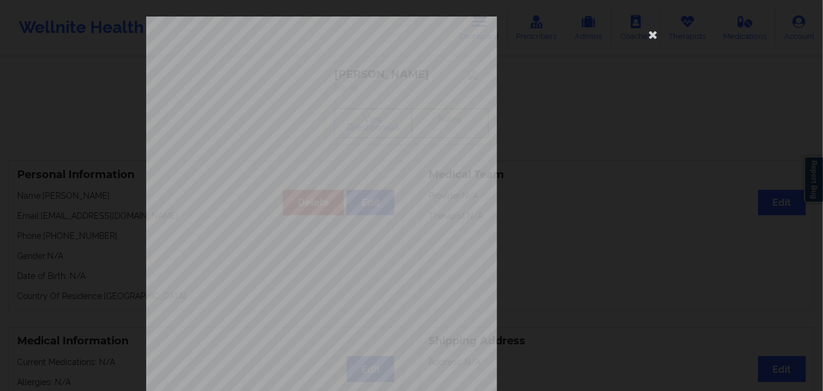
click at [231, 193] on div "commercial Insurance Member ID for patient JLJ737338030 Insurance company name …" at bounding box center [411, 286] width 531 height 538
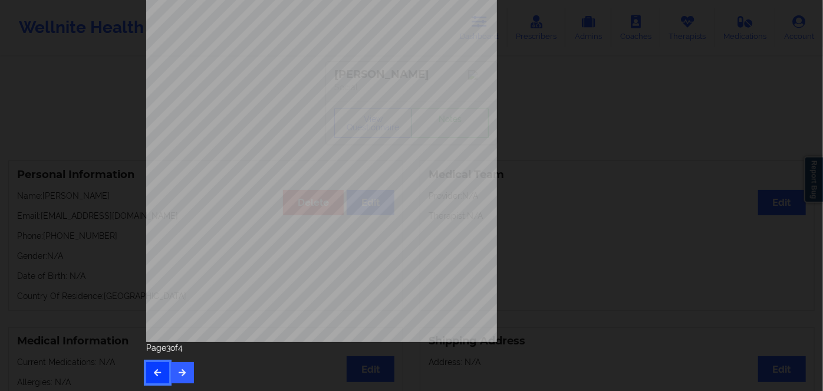
click at [155, 375] on icon "button" at bounding box center [158, 372] width 10 height 7
click at [160, 375] on button "button" at bounding box center [157, 372] width 23 height 21
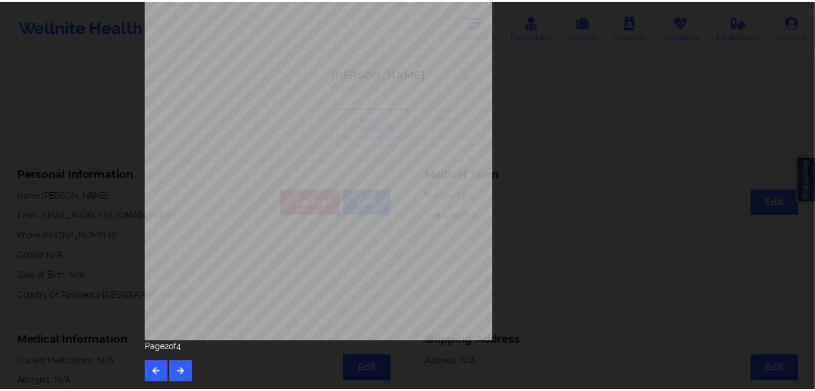
scroll to position [0, 0]
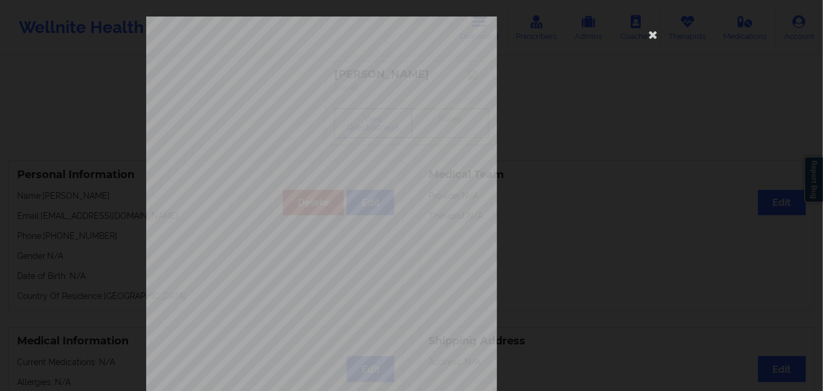
click at [268, 132] on span "Date of Birth" at bounding box center [285, 132] width 34 height 6
click at [264, 132] on div "[STREET_ADDRESS] What state do you live in ? [US_STATE] Full Name [PERSON_NAME]…" at bounding box center [411, 265] width 531 height 497
click at [543, 84] on div "[STREET_ADDRESS] What state do you live in ? [US_STATE] Full Name [PERSON_NAME]…" at bounding box center [411, 265] width 531 height 497
click at [285, 140] on span "[DATE]" at bounding box center [277, 139] width 17 height 5
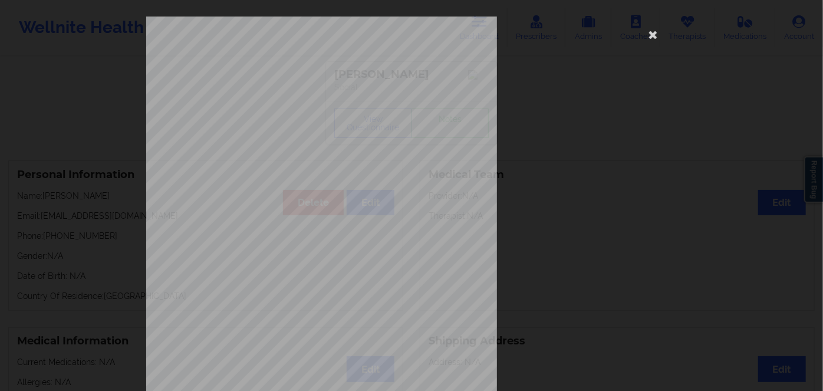
click at [285, 137] on span "[DATE]" at bounding box center [277, 139] width 17 height 5
click at [654, 34] on icon at bounding box center [653, 34] width 19 height 19
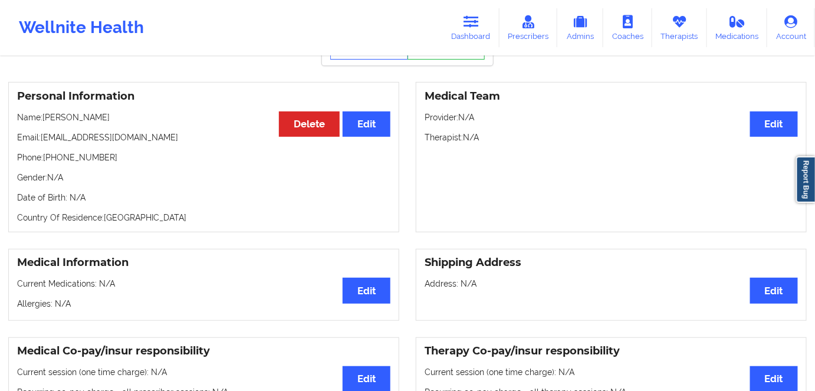
scroll to position [53, 0]
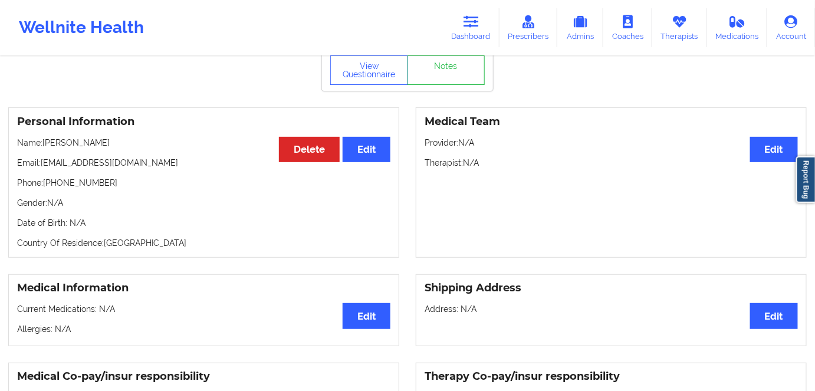
drag, startPoint x: 104, startPoint y: 141, endPoint x: 44, endPoint y: 146, distance: 59.8
click at [44, 146] on p "Name: [PERSON_NAME]" at bounding box center [203, 143] width 373 height 12
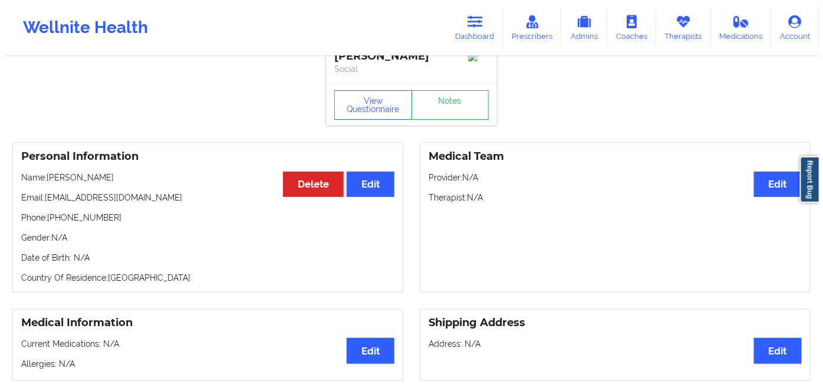
scroll to position [0, 0]
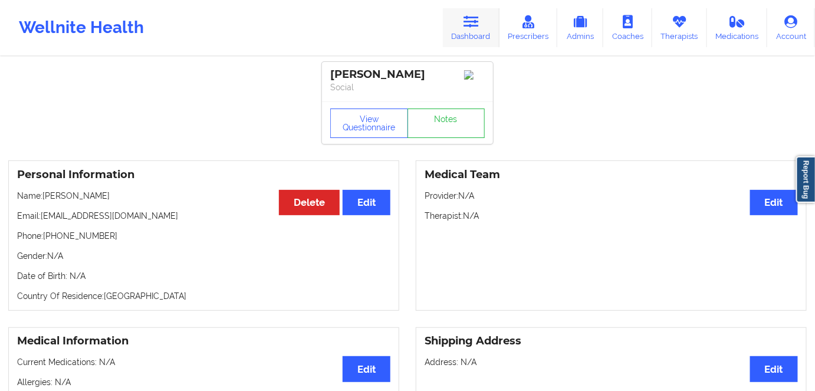
click at [484, 28] on link "Dashboard" at bounding box center [471, 27] width 57 height 39
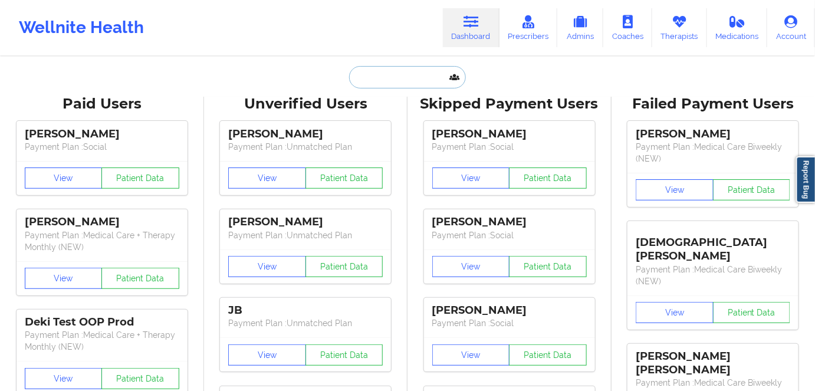
click at [373, 77] on input "text" at bounding box center [407, 77] width 117 height 22
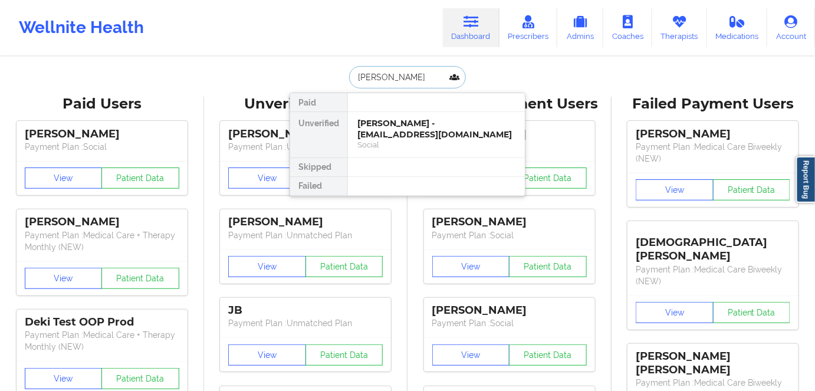
type input "[PERSON_NAME]"
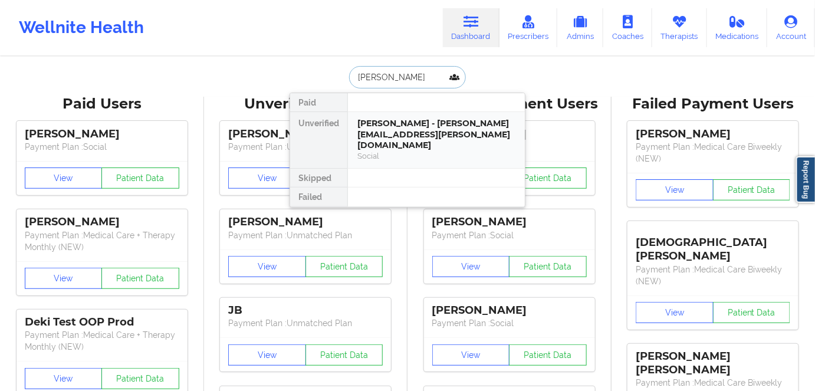
click at [411, 126] on div "[PERSON_NAME] - [PERSON_NAME][EMAIL_ADDRESS][PERSON_NAME][DOMAIN_NAME]" at bounding box center [436, 134] width 158 height 33
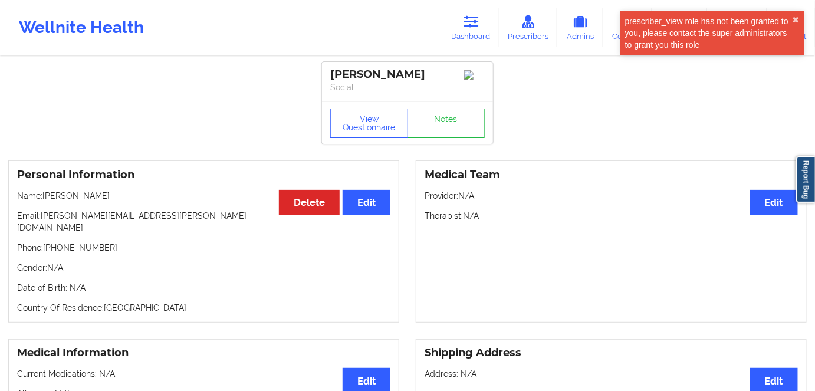
click at [379, 111] on div "View Questionnaire Notes" at bounding box center [407, 122] width 171 height 42
click at [379, 132] on button "View Questionnaire" at bounding box center [369, 123] width 78 height 29
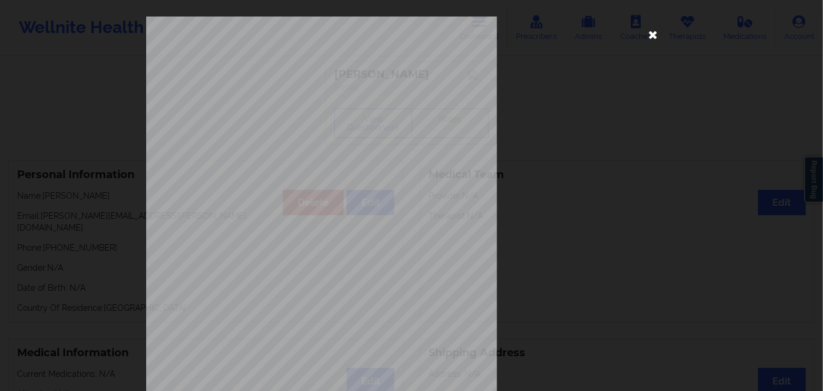
click at [646, 32] on icon at bounding box center [653, 34] width 19 height 19
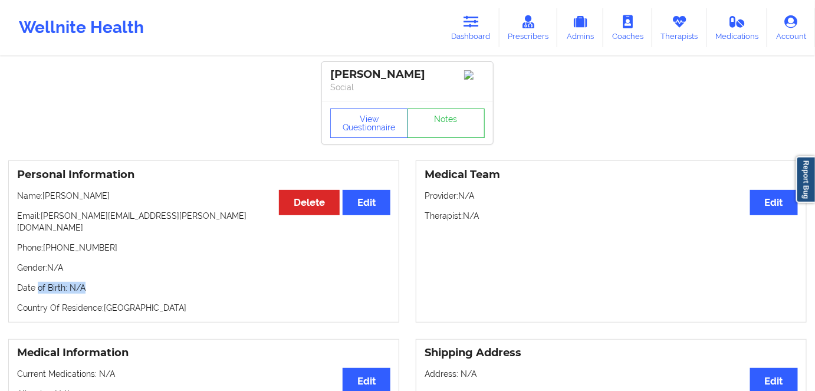
drag, startPoint x: 93, startPoint y: 282, endPoint x: 36, endPoint y: 275, distance: 57.6
click at [36, 282] on p "Date of Birth: N/A" at bounding box center [203, 288] width 373 height 12
click at [115, 282] on p "Date of Birth: N/A" at bounding box center [203, 288] width 373 height 12
click at [122, 270] on div "Personal Information Edit Delete Name: [PERSON_NAME] Email: [PERSON_NAME][EMAIL…" at bounding box center [203, 241] width 391 height 162
click at [123, 194] on p "Name: [PERSON_NAME]" at bounding box center [203, 196] width 373 height 12
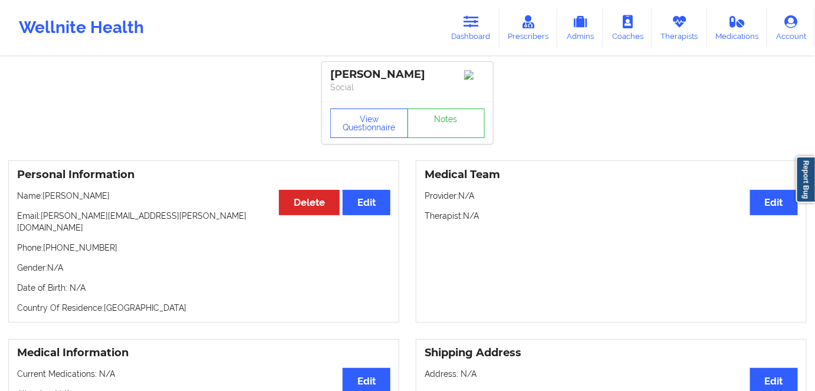
drag, startPoint x: 132, startPoint y: 245, endPoint x: 295, endPoint y: 110, distance: 211.2
click at [133, 244] on p "Phone: [PHONE_NUMBER]" at bounding box center [203, 248] width 373 height 12
click at [465, 25] on link "Dashboard" at bounding box center [471, 27] width 57 height 39
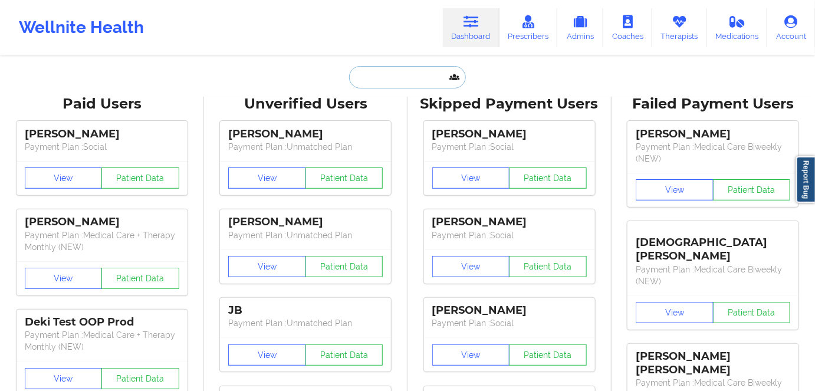
click at [389, 67] on input "text" at bounding box center [407, 77] width 117 height 22
paste input "[PERSON_NAME]"
type input "[PERSON_NAME]"
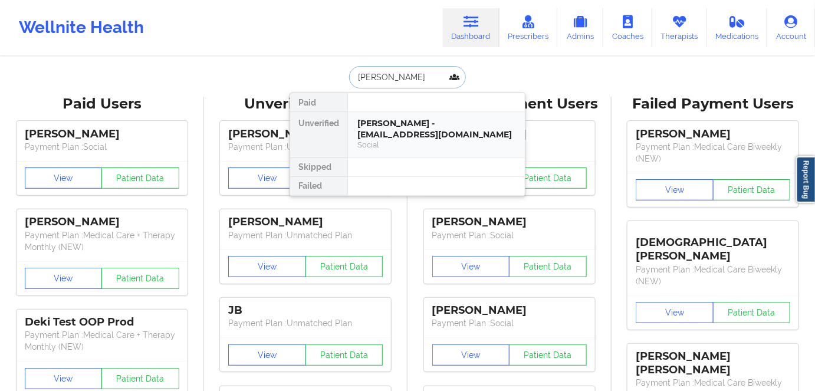
click at [416, 124] on div "[PERSON_NAME] - [EMAIL_ADDRESS][DOMAIN_NAME]" at bounding box center [436, 129] width 158 height 22
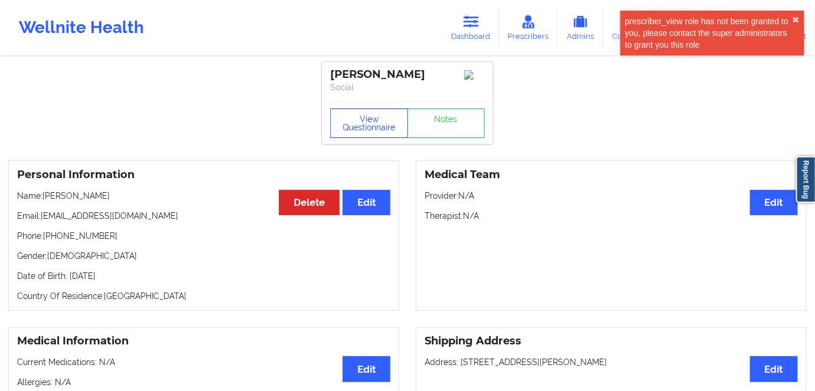
click at [383, 126] on button "View Questionnaire" at bounding box center [369, 123] width 78 height 29
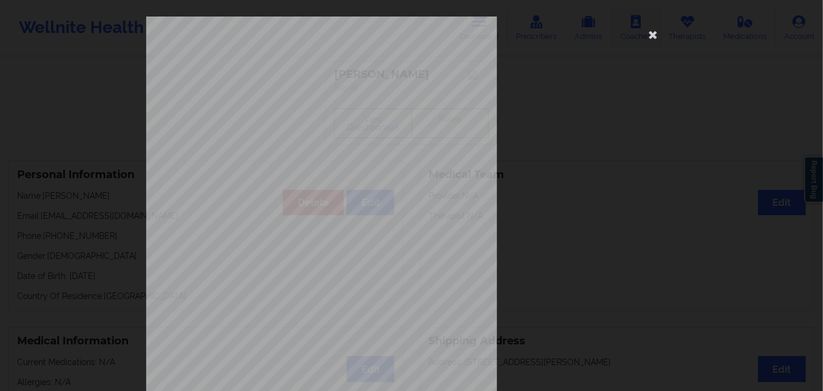
click at [644, 32] on icon at bounding box center [653, 34] width 19 height 19
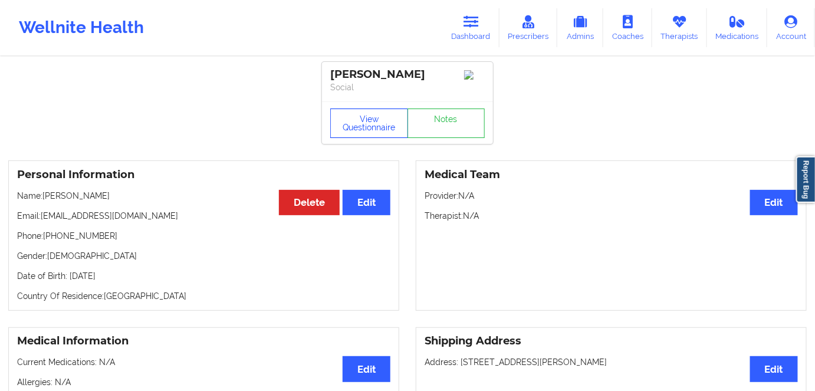
drag, startPoint x: 377, startPoint y: 118, endPoint x: 379, endPoint y: 136, distance: 17.9
click at [376, 119] on button "View Questionnaire" at bounding box center [369, 123] width 78 height 29
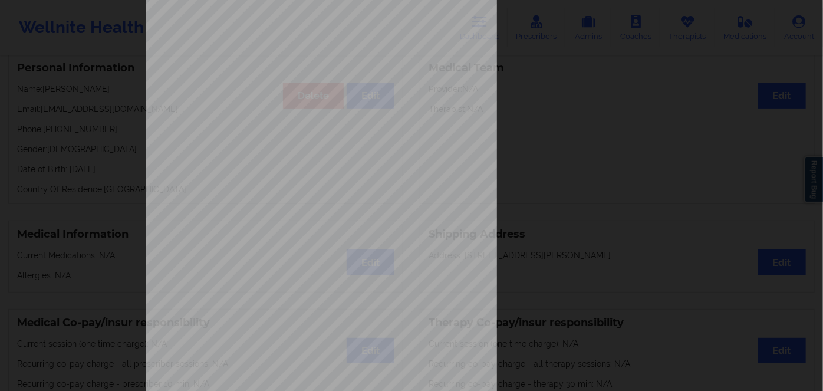
scroll to position [171, 0]
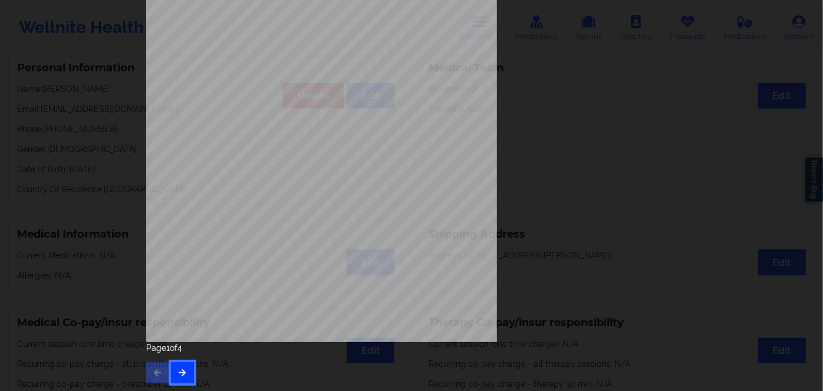
click at [181, 375] on icon "button" at bounding box center [183, 372] width 10 height 7
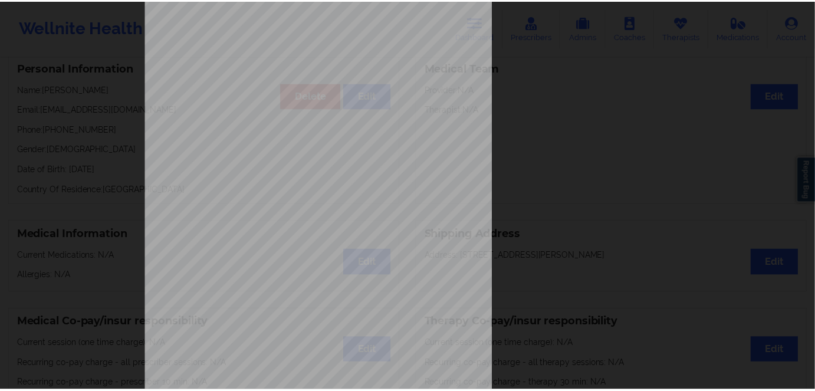
scroll to position [0, 0]
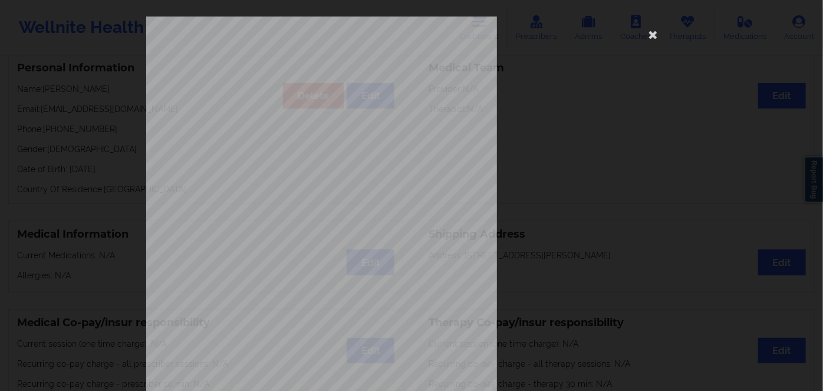
click at [296, 90] on span "Vmyh69135023" at bounding box center [287, 90] width 37 height 5
click at [652, 32] on icon at bounding box center [653, 34] width 19 height 19
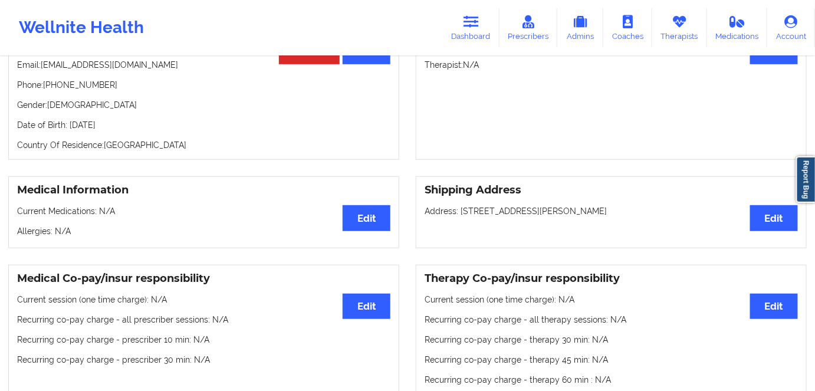
scroll to position [107, 0]
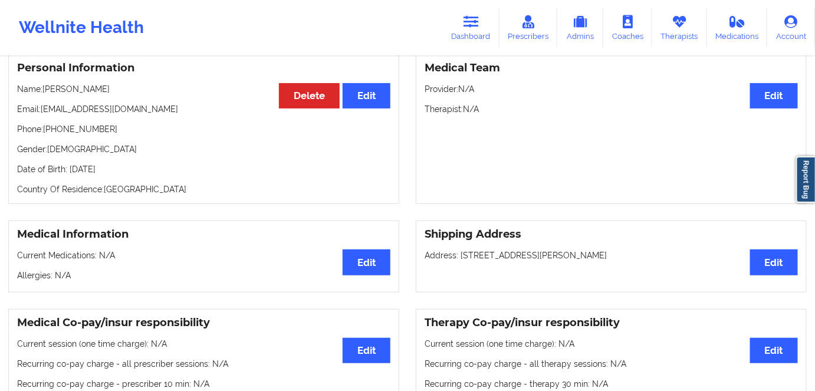
click at [134, 171] on p "Date of Birth: [DEMOGRAPHIC_DATA]" at bounding box center [203, 169] width 373 height 12
drag, startPoint x: 103, startPoint y: 86, endPoint x: 42, endPoint y: 88, distance: 60.2
click at [42, 88] on p "Name: [PERSON_NAME]" at bounding box center [203, 89] width 373 height 12
click at [483, 29] on link "Dashboard" at bounding box center [471, 27] width 57 height 39
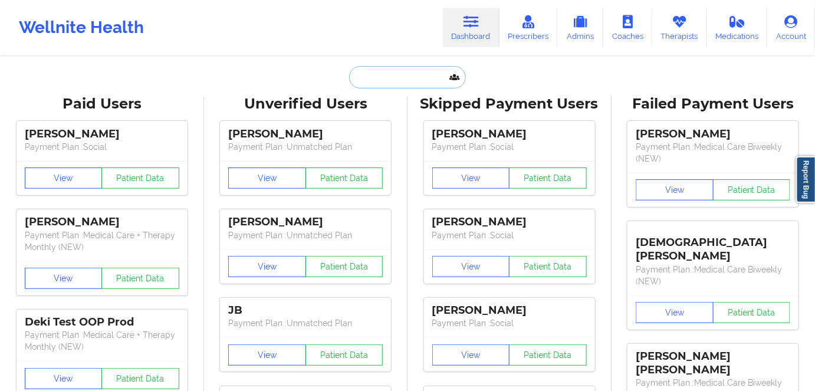
click at [393, 76] on input "text" at bounding box center [407, 77] width 117 height 22
paste input "[PERSON_NAME]"
type input "[PERSON_NAME]"
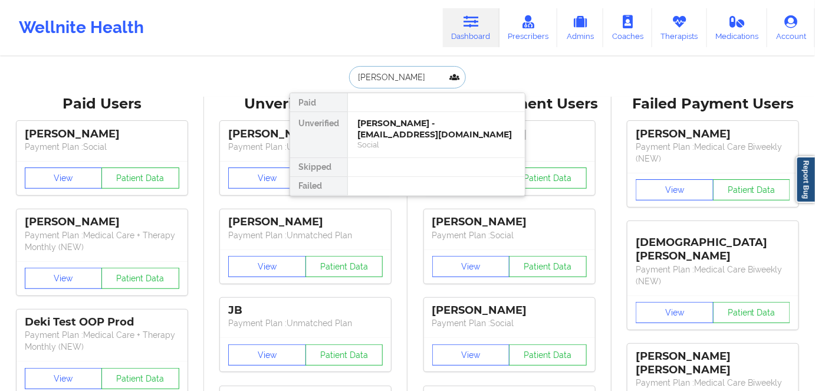
click at [430, 124] on div "[PERSON_NAME] - [EMAIL_ADDRESS][DOMAIN_NAME]" at bounding box center [436, 129] width 158 height 22
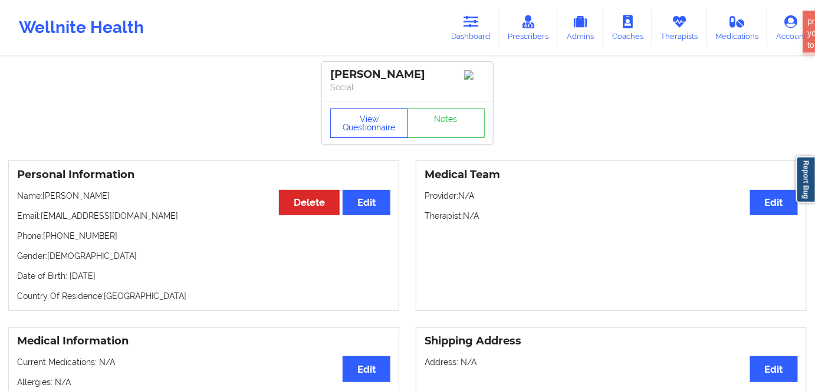
click at [368, 122] on button "View Questionnaire" at bounding box center [369, 123] width 78 height 29
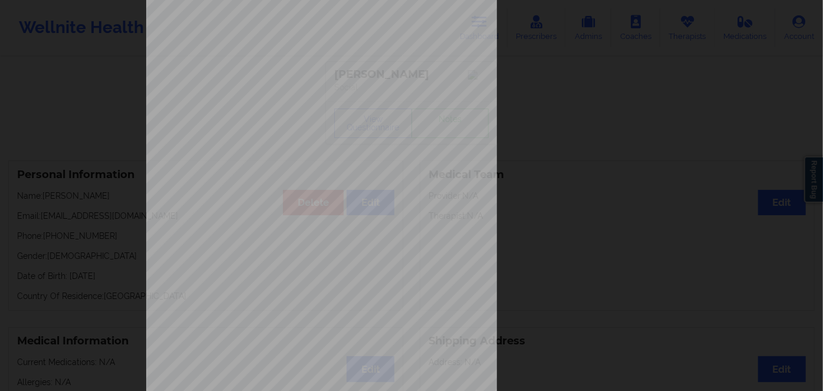
scroll to position [171, 0]
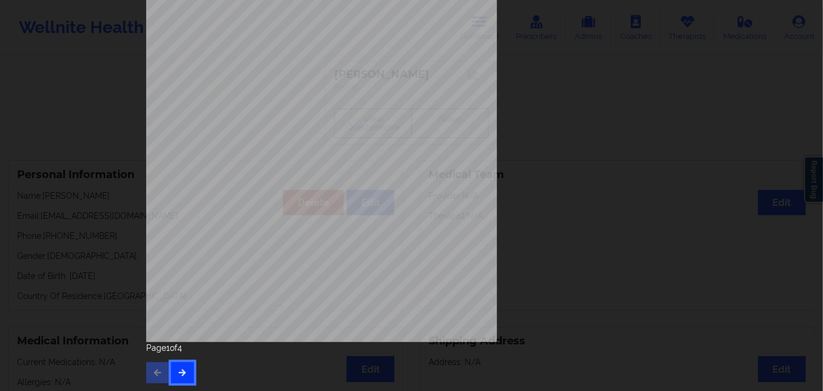
click at [179, 370] on icon "button" at bounding box center [183, 372] width 10 height 7
click at [184, 371] on icon "button" at bounding box center [183, 372] width 10 height 7
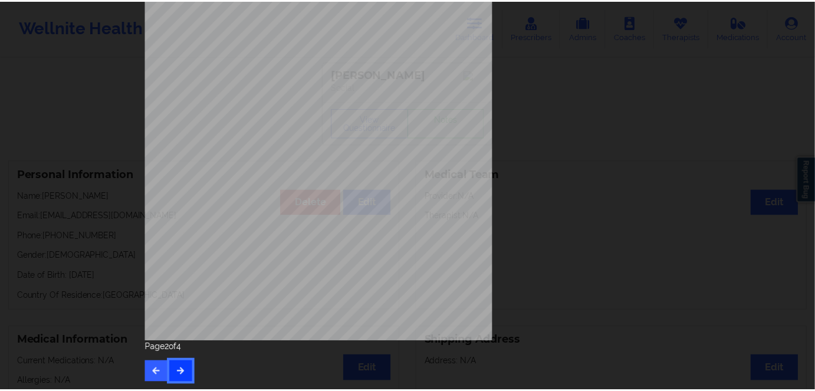
scroll to position [0, 0]
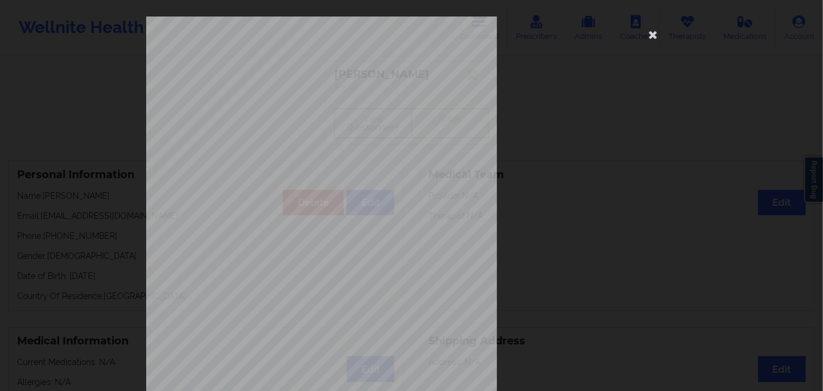
click at [281, 86] on span "Insurance Member ID for patient" at bounding box center [312, 83] width 89 height 6
click at [284, 88] on span "890204867" at bounding box center [282, 90] width 27 height 5
click at [659, 32] on icon at bounding box center [653, 34] width 19 height 19
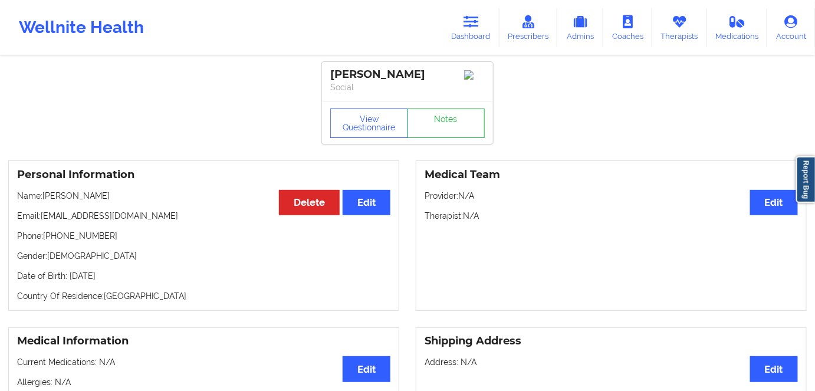
click at [129, 274] on p "Date of Birth: [DEMOGRAPHIC_DATA]" at bounding box center [203, 276] width 373 height 12
drag, startPoint x: 97, startPoint y: 191, endPoint x: 44, endPoint y: 189, distance: 53.1
click at [44, 189] on div "Personal Information Edit Delete Name: [PERSON_NAME] Email: [EMAIL_ADDRESS][DOM…" at bounding box center [203, 235] width 391 height 150
click at [469, 32] on link "Dashboard" at bounding box center [471, 27] width 57 height 39
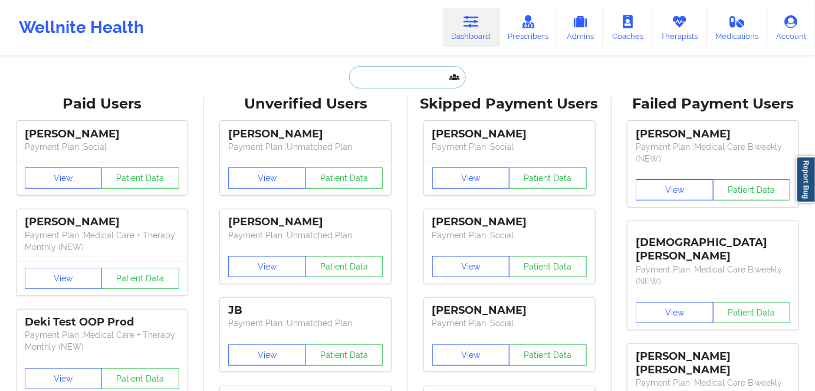
click at [383, 82] on input "text" at bounding box center [407, 77] width 117 height 22
paste input "[EMAIL_ADDRESS][DOMAIN_NAME]"
type input "[EMAIL_ADDRESS][DOMAIN_NAME]"
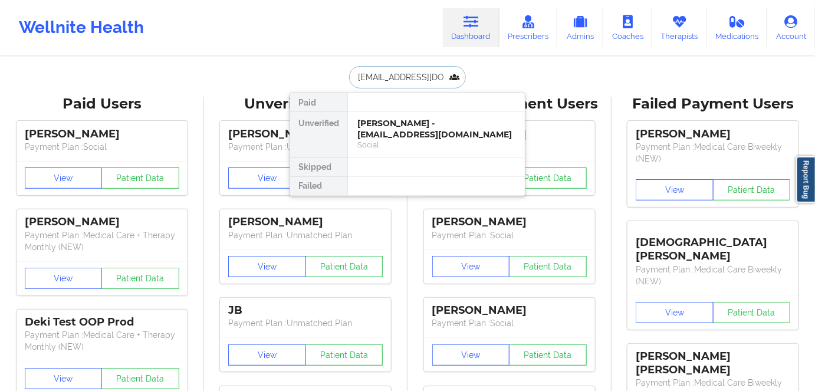
scroll to position [0, 1]
click at [425, 137] on div "[PERSON_NAME] - [EMAIL_ADDRESS][DOMAIN_NAME]" at bounding box center [436, 129] width 158 height 22
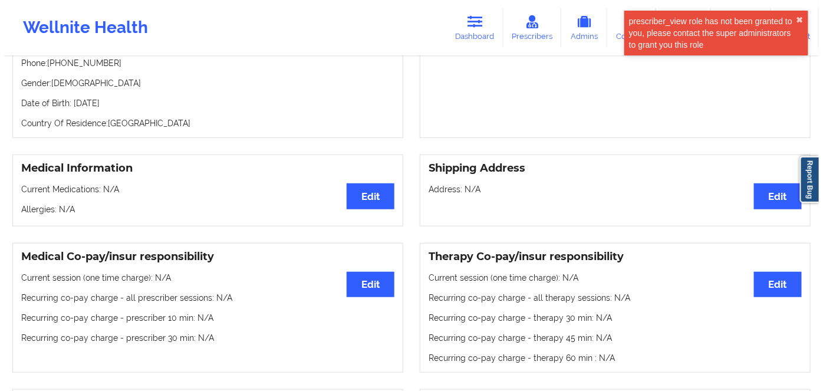
scroll to position [53, 0]
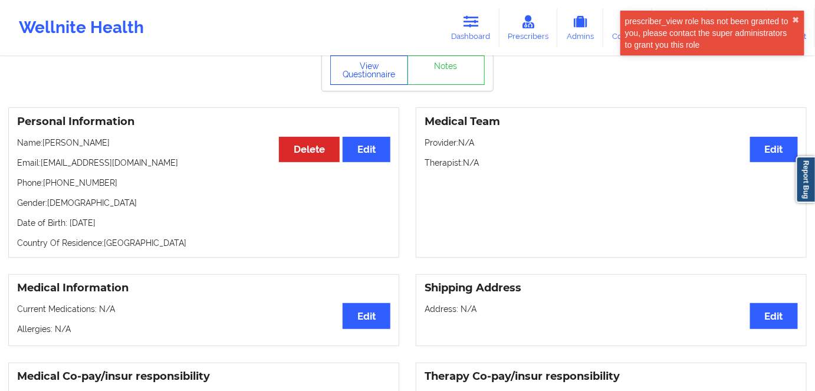
drag, startPoint x: 378, startPoint y: 80, endPoint x: 376, endPoint y: 71, distance: 9.7
click at [378, 80] on button "View Questionnaire" at bounding box center [369, 69] width 78 height 29
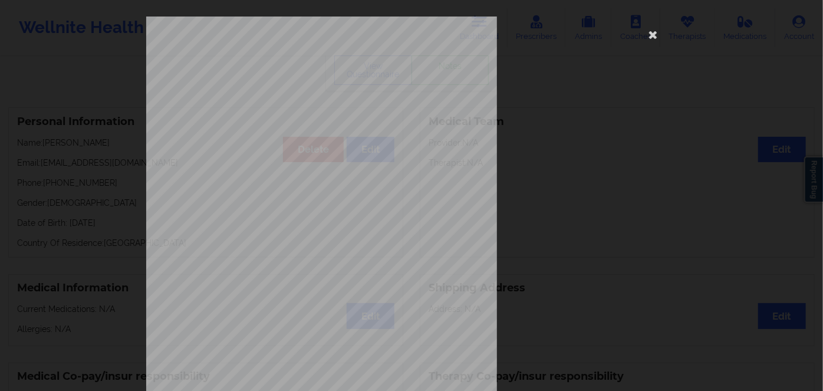
scroll to position [171, 0]
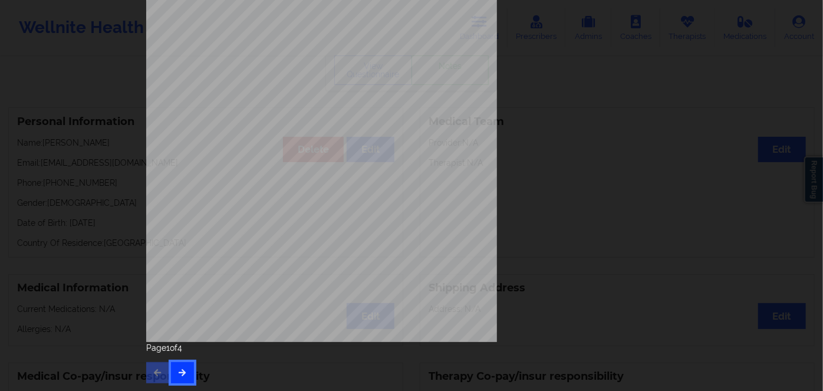
drag, startPoint x: 173, startPoint y: 365, endPoint x: 176, endPoint y: 370, distance: 6.6
click at [173, 370] on button "button" at bounding box center [182, 372] width 23 height 21
click at [179, 370] on icon "button" at bounding box center [183, 372] width 10 height 7
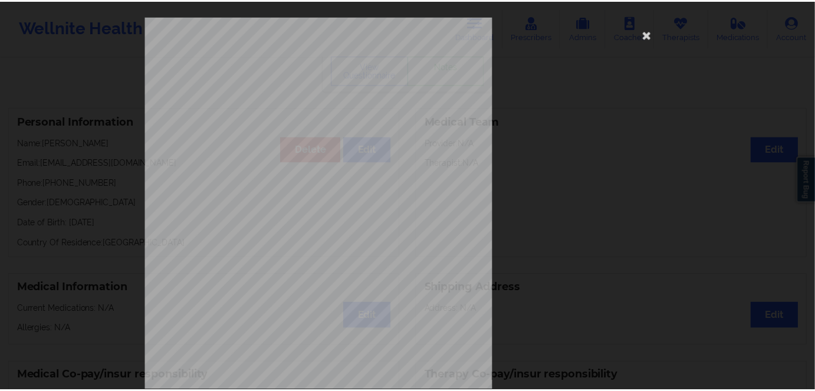
scroll to position [0, 0]
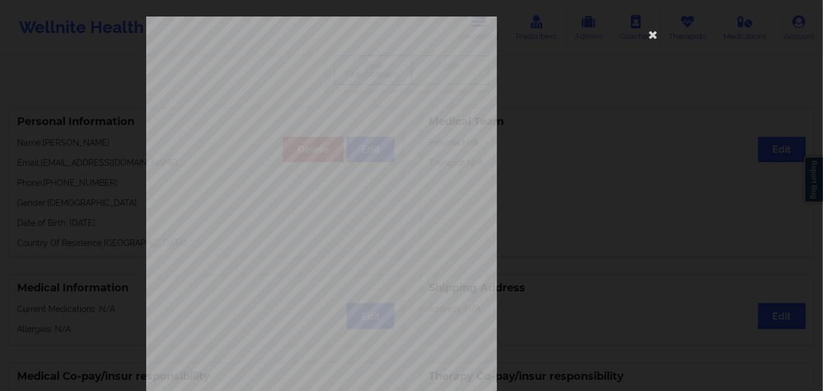
click at [286, 90] on span "JLK732002198" at bounding box center [287, 90] width 36 height 5
click at [287, 90] on span "JLK732002198" at bounding box center [287, 90] width 36 height 5
click at [649, 32] on icon at bounding box center [653, 34] width 19 height 19
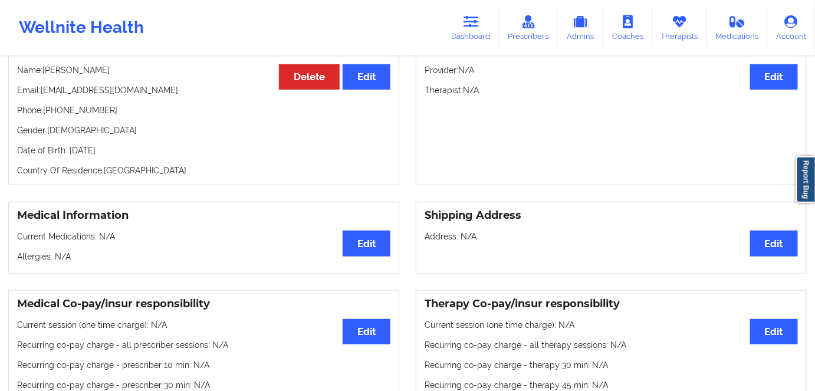
scroll to position [107, 0]
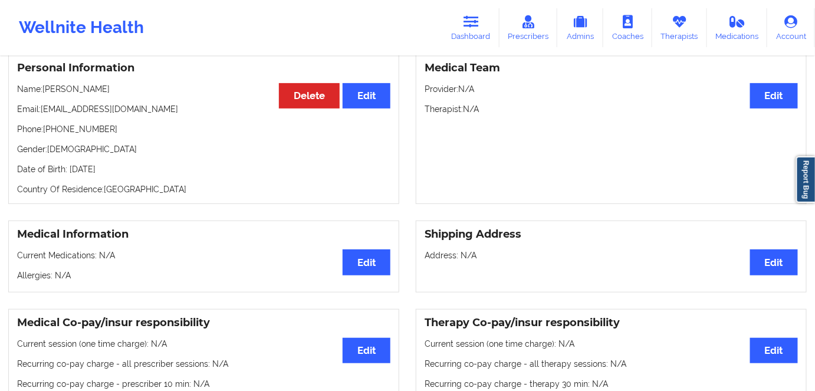
click at [143, 172] on p "Date of Birth: [DEMOGRAPHIC_DATA]" at bounding box center [203, 169] width 373 height 12
drag, startPoint x: 93, startPoint y: 88, endPoint x: 42, endPoint y: 89, distance: 50.2
click at [42, 89] on p "Name: [PERSON_NAME]" at bounding box center [203, 89] width 373 height 12
click at [468, 15] on icon at bounding box center [471, 21] width 15 height 13
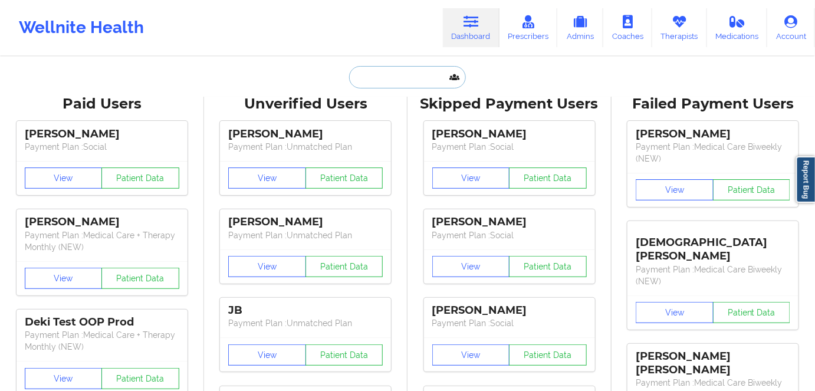
click at [396, 75] on input "text" at bounding box center [407, 77] width 117 height 22
paste input "[EMAIL_ADDRESS][DOMAIN_NAME]"
type input "[EMAIL_ADDRESS][DOMAIN_NAME]"
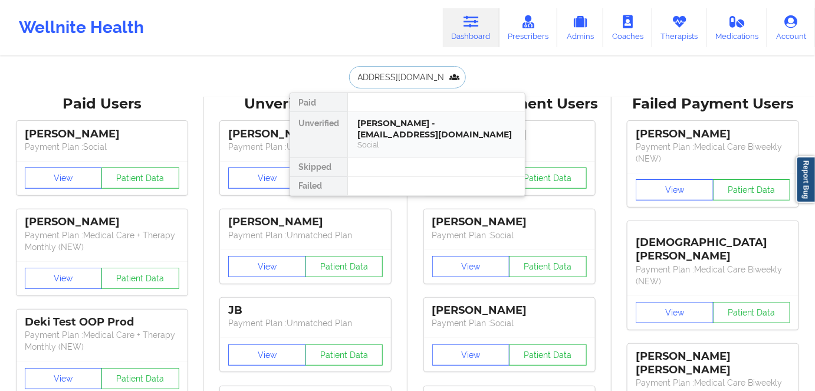
click at [416, 137] on div "[PERSON_NAME] - [EMAIL_ADDRESS][DOMAIN_NAME]" at bounding box center [436, 129] width 158 height 22
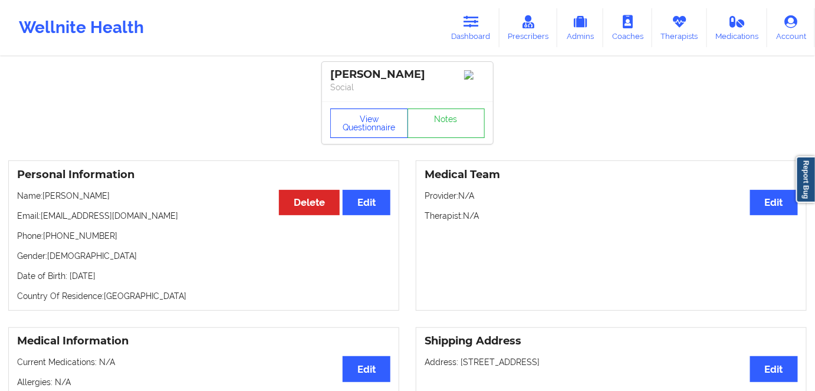
click at [377, 119] on button "View Questionnaire" at bounding box center [369, 123] width 78 height 29
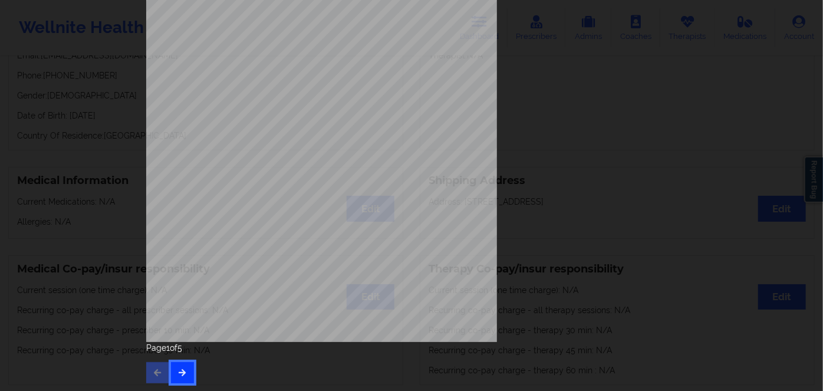
click at [178, 365] on button "button" at bounding box center [182, 372] width 23 height 21
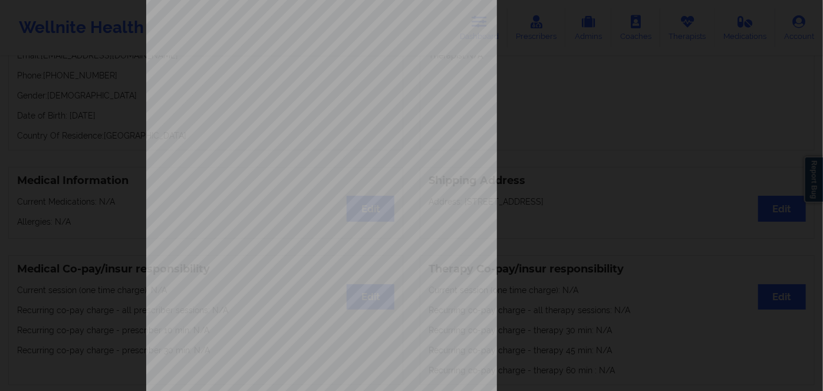
scroll to position [171, 0]
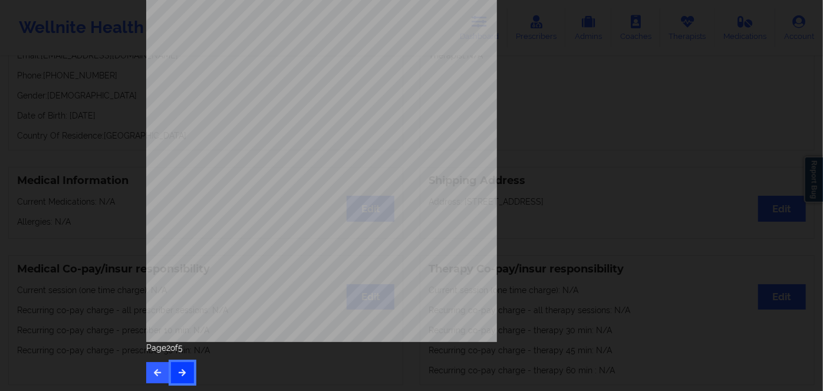
click at [178, 373] on icon "button" at bounding box center [183, 372] width 10 height 7
click at [175, 381] on button "button" at bounding box center [182, 372] width 23 height 21
click at [281, 166] on span "N326164468" at bounding box center [284, 165] width 31 height 5
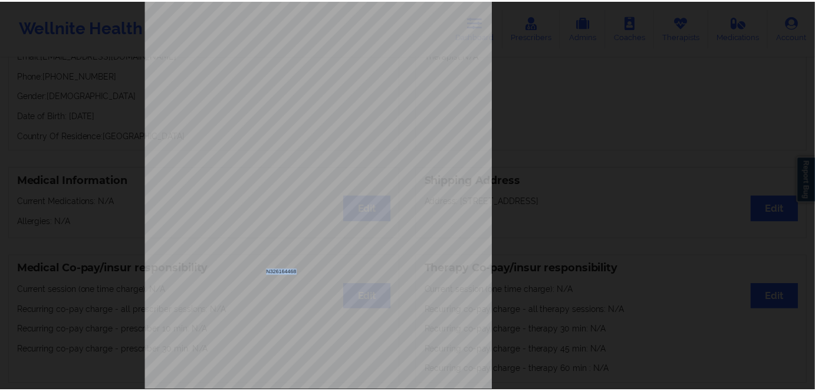
scroll to position [0, 0]
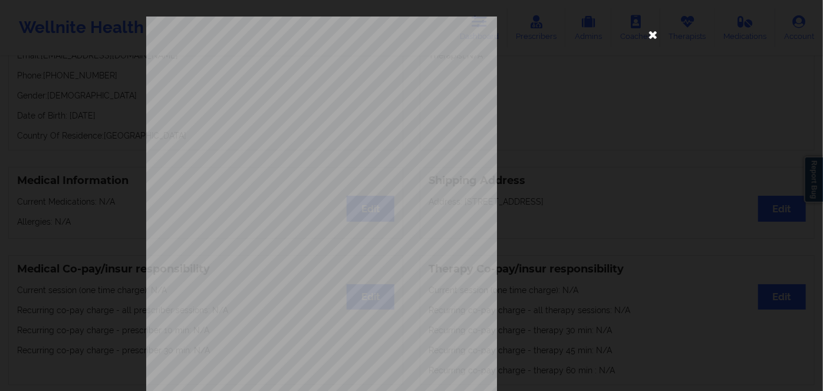
drag, startPoint x: 648, startPoint y: 33, endPoint x: 525, endPoint y: 2, distance: 126.6
click at [647, 33] on icon at bounding box center [653, 34] width 19 height 19
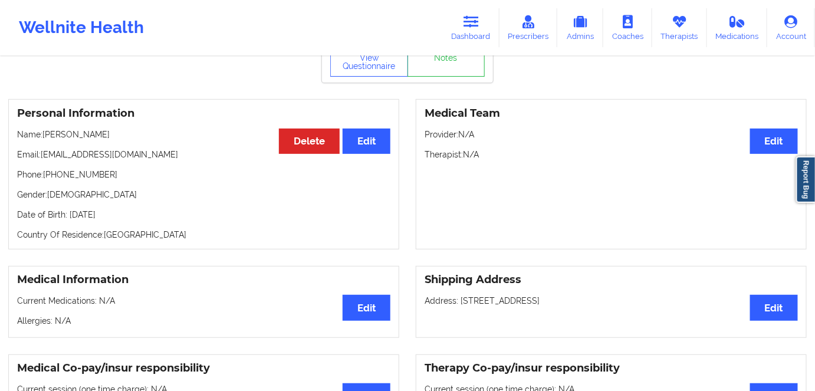
scroll to position [107, 0]
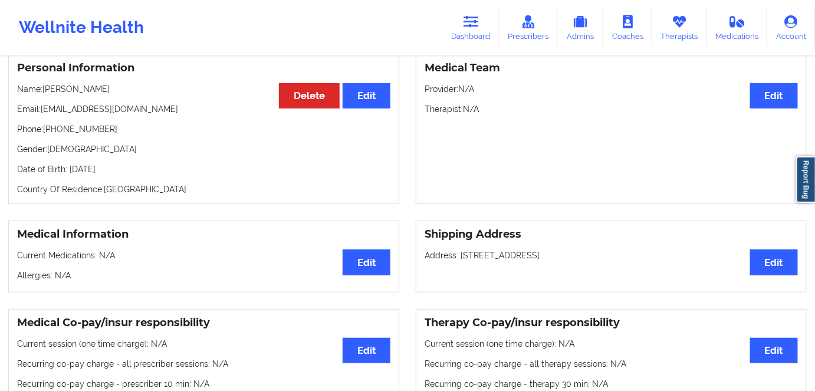
click at [114, 172] on p "Date of Birth: [DEMOGRAPHIC_DATA]" at bounding box center [203, 169] width 373 height 12
drag, startPoint x: 114, startPoint y: 84, endPoint x: 42, endPoint y: 84, distance: 72.0
click at [42, 84] on div "Personal Information Edit Delete Name: [PERSON_NAME] Email: [EMAIL_ADDRESS][DOM…" at bounding box center [203, 129] width 391 height 150
click at [467, 30] on link "Dashboard" at bounding box center [471, 27] width 57 height 39
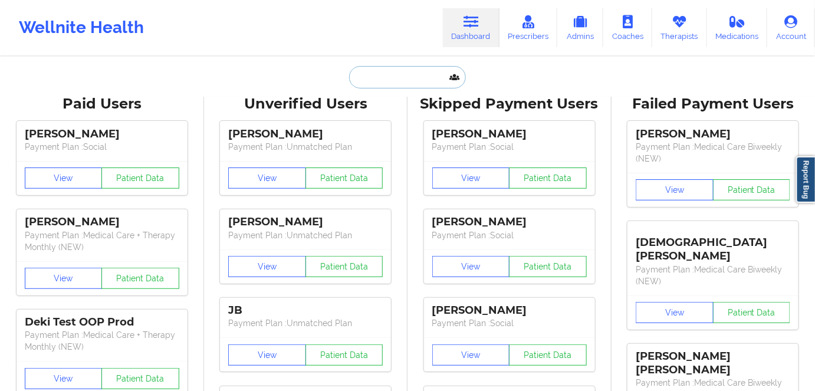
drag, startPoint x: 399, startPoint y: 77, endPoint x: 401, endPoint y: 84, distance: 6.7
click at [399, 77] on input "text" at bounding box center [407, 77] width 117 height 22
paste input "[PERSON_NAME]"
type input "[PERSON_NAME]"
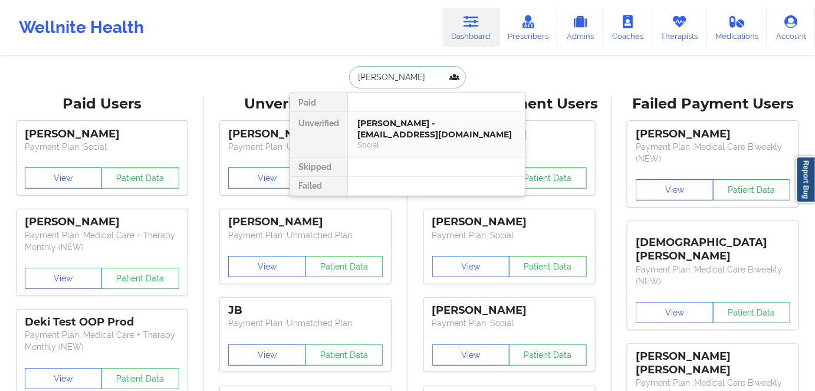
click at [420, 136] on div "[PERSON_NAME] - [EMAIL_ADDRESS][DOMAIN_NAME]" at bounding box center [436, 129] width 158 height 22
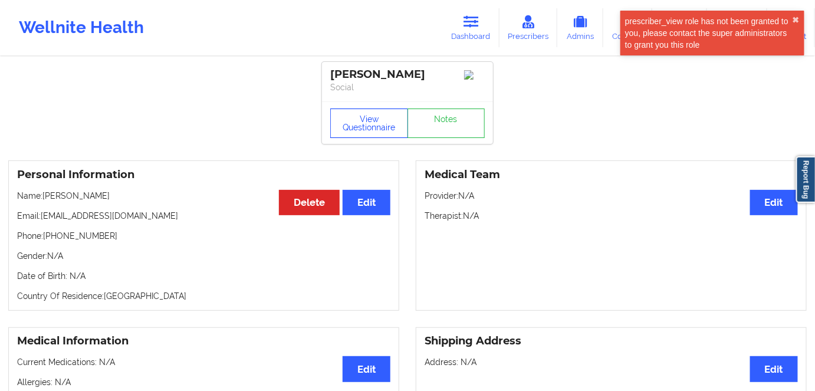
click at [388, 129] on button "View Questionnaire" at bounding box center [369, 123] width 78 height 29
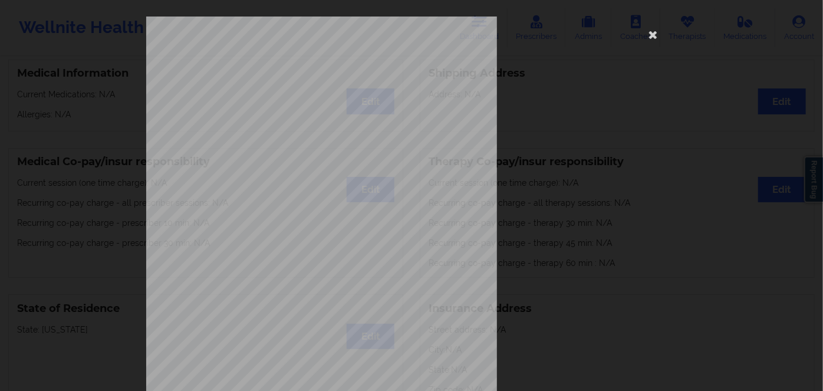
click at [280, 90] on span "[US_STATE]" at bounding box center [283, 88] width 29 height 5
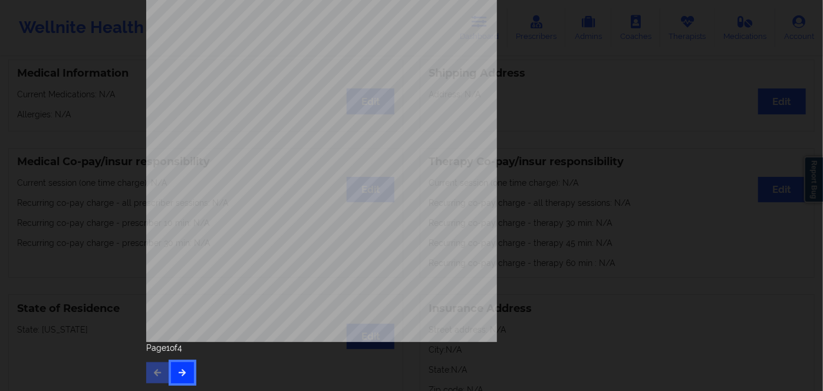
click at [173, 379] on button "button" at bounding box center [182, 372] width 23 height 21
click at [189, 376] on button "button" at bounding box center [182, 372] width 23 height 21
